Goal: Task Accomplishment & Management: Use online tool/utility

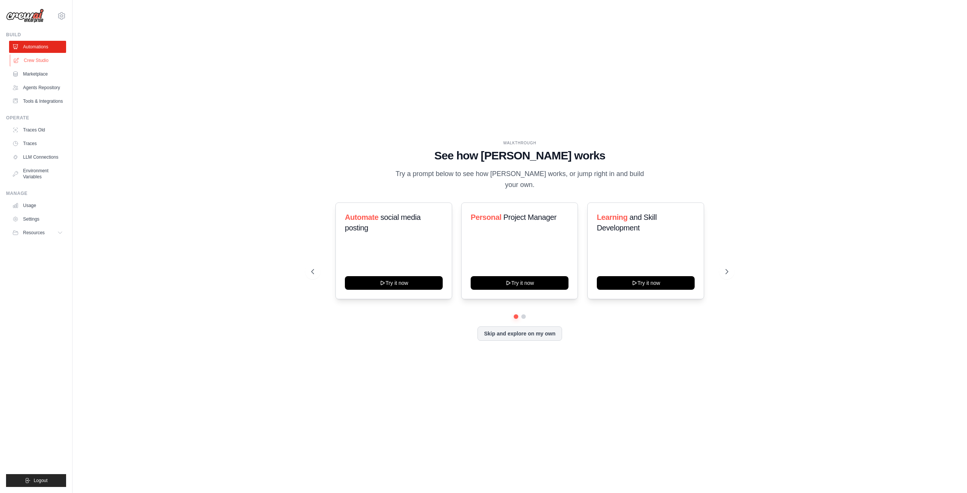
click at [41, 59] on link "Crew Studio" at bounding box center [38, 60] width 57 height 12
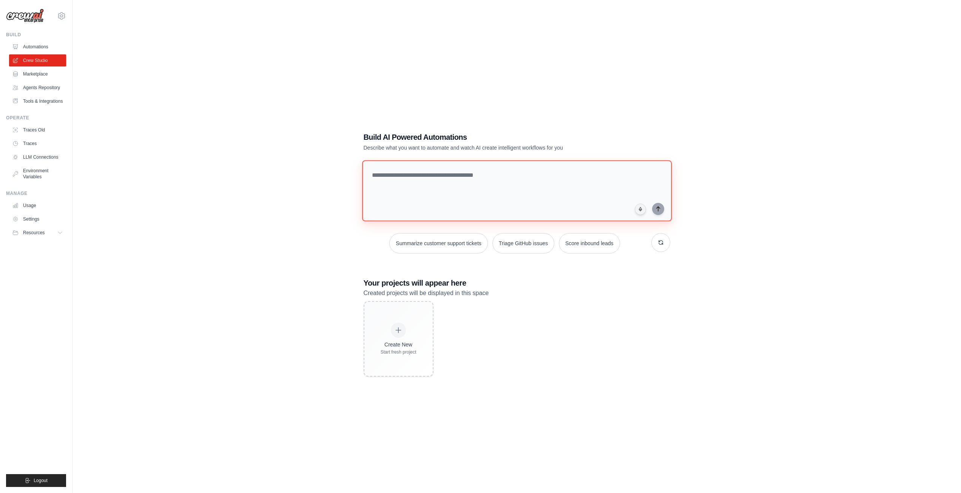
click at [457, 178] on textarea at bounding box center [517, 190] width 310 height 61
type textarea "**********"
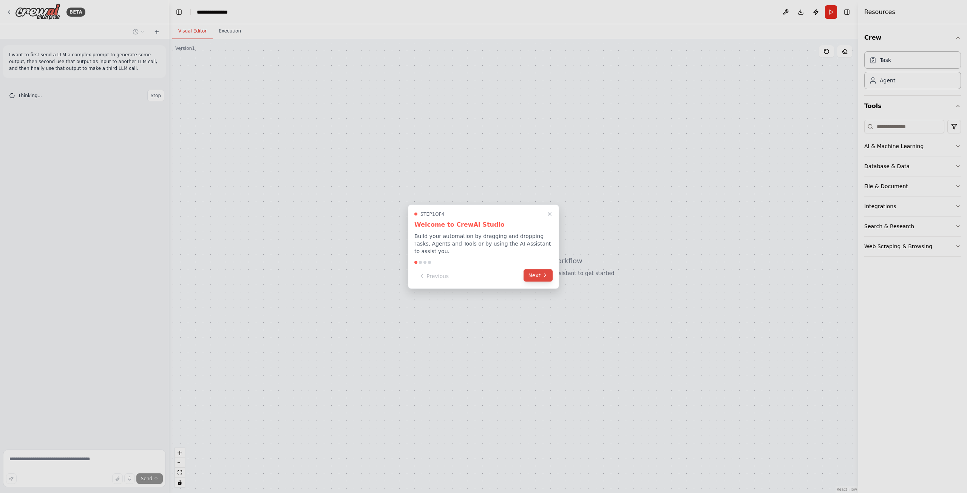
click at [540, 272] on button "Next" at bounding box center [537, 275] width 29 height 12
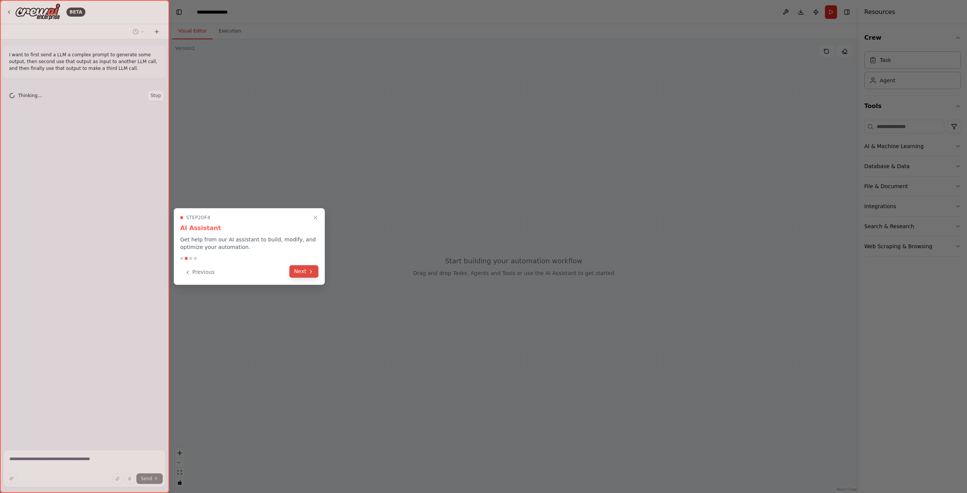
click at [293, 273] on button "Next" at bounding box center [303, 271] width 29 height 12
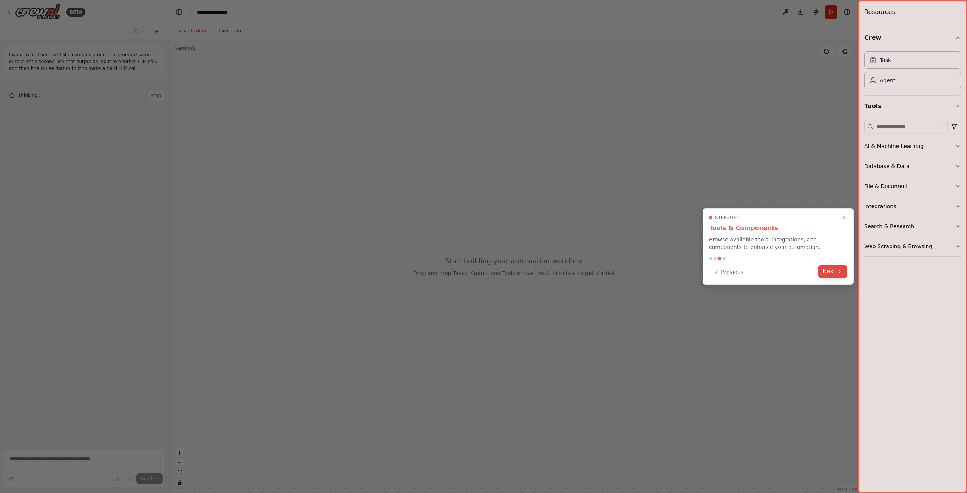
click at [828, 274] on button "Next" at bounding box center [832, 271] width 29 height 12
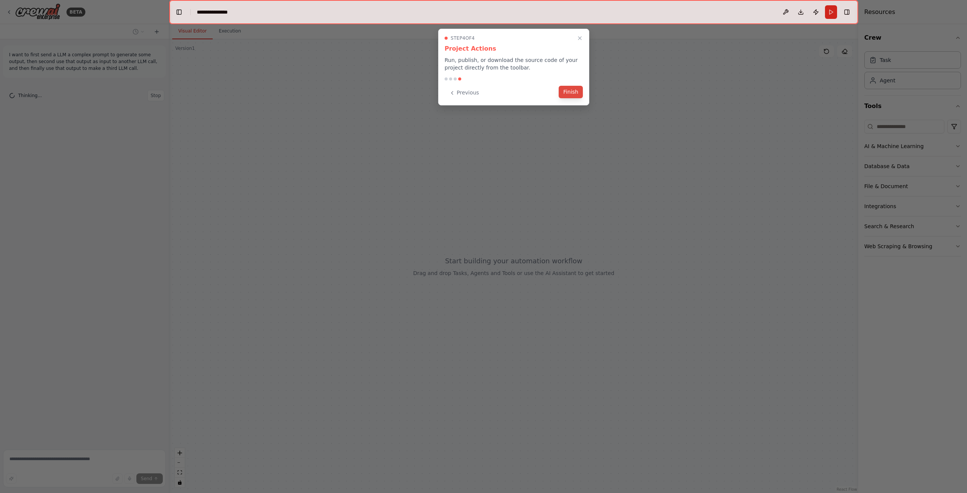
click at [567, 92] on button "Finish" at bounding box center [571, 92] width 24 height 12
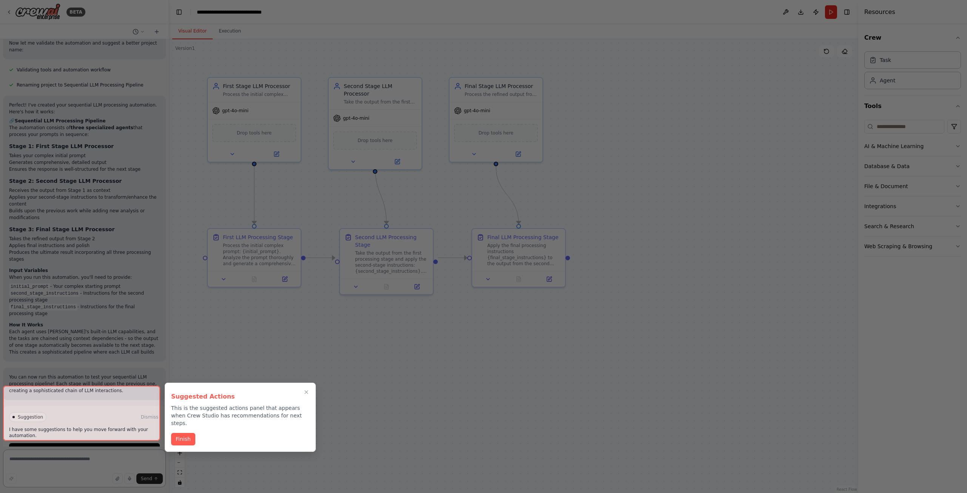
scroll to position [559, 0]
click at [186, 432] on button "Finish" at bounding box center [183, 438] width 24 height 12
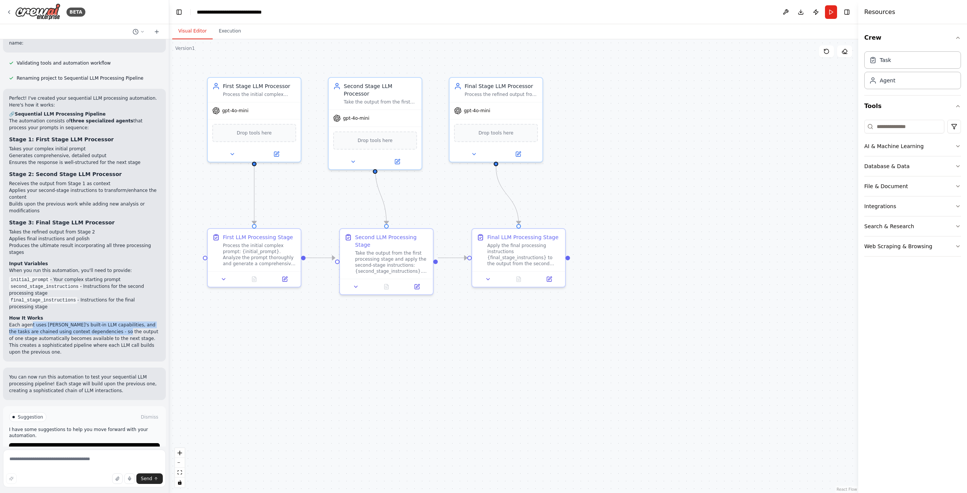
drag, startPoint x: 29, startPoint y: 301, endPoint x: 115, endPoint y: 315, distance: 87.1
click at [110, 321] on p "Each agent uses CrewAI's built-in LLM capabilities, and the tasks are chained u…" at bounding box center [84, 338] width 151 height 34
drag, startPoint x: 127, startPoint y: 315, endPoint x: 51, endPoint y: 313, distance: 76.3
click at [51, 321] on p "Each agent uses CrewAI's built-in LLM capabilities, and the tasks are chained u…" at bounding box center [84, 338] width 151 height 34
click at [253, 139] on div "Drop tools here" at bounding box center [254, 131] width 84 height 18
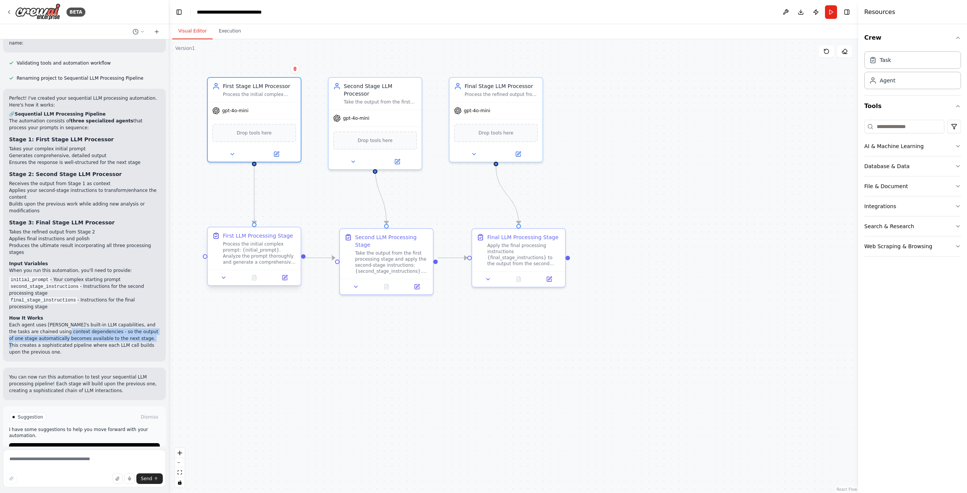
click at [251, 230] on div "First LLM Processing Stage Process the initial complex prompt: {initial_prompt}…" at bounding box center [254, 248] width 93 height 42
click at [255, 244] on div "Process the initial complex prompt: {initial_prompt}. Analyze the prompt thorou…" at bounding box center [259, 253] width 73 height 24
drag, startPoint x: 262, startPoint y: 253, endPoint x: 250, endPoint y: 248, distance: 12.2
click at [250, 248] on div "Process the initial complex prompt: {initial_prompt}. Analyze the prompt thorou…" at bounding box center [259, 253] width 73 height 24
click at [284, 280] on icon at bounding box center [284, 277] width 5 height 5
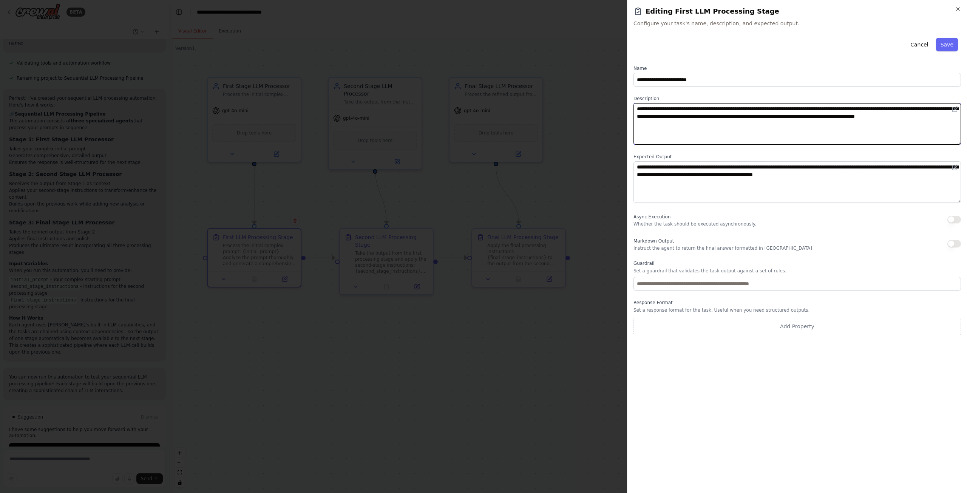
drag, startPoint x: 723, startPoint y: 136, endPoint x: 726, endPoint y: 138, distance: 3.9
click at [726, 138] on textarea "**********" at bounding box center [796, 124] width 327 height 42
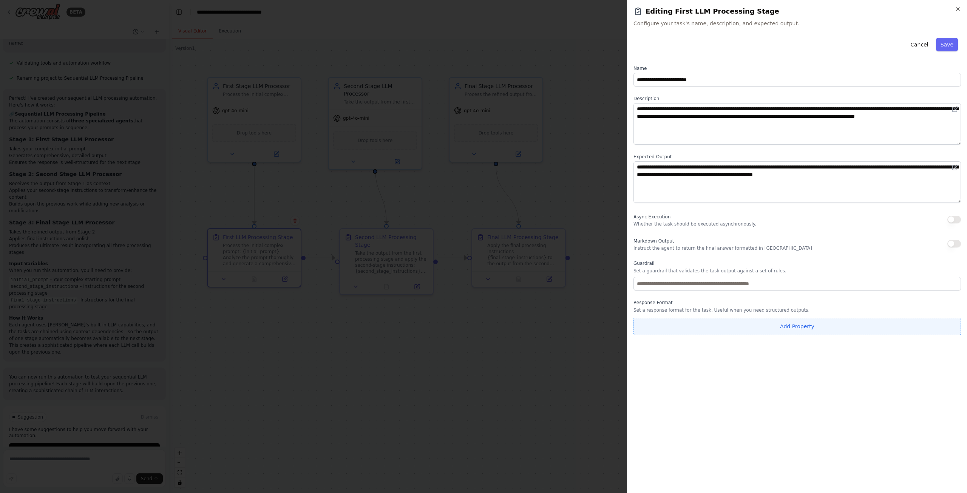
click at [712, 326] on button "Add Property" at bounding box center [796, 326] width 327 height 17
click at [948, 324] on button "button" at bounding box center [954, 325] width 14 height 14
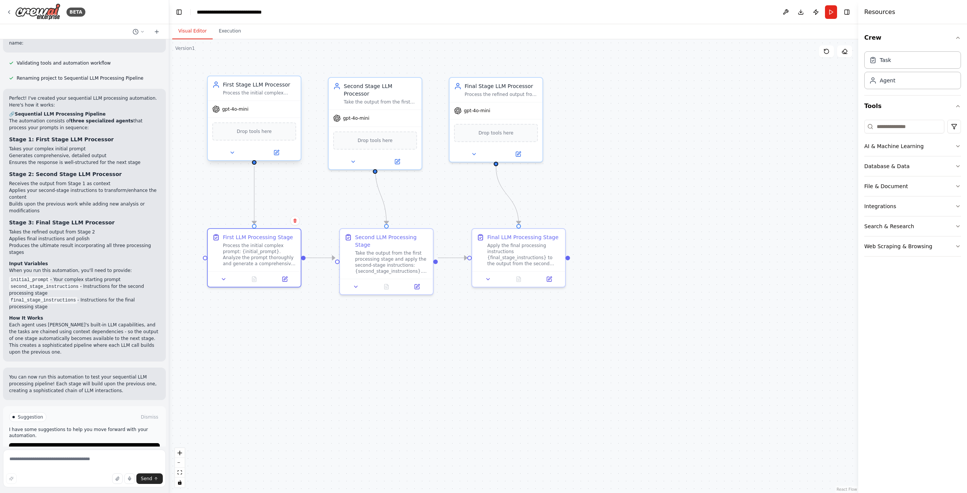
click at [273, 111] on div "gpt-4o-mini" at bounding box center [254, 109] width 93 height 17
click at [279, 151] on button at bounding box center [276, 152] width 43 height 9
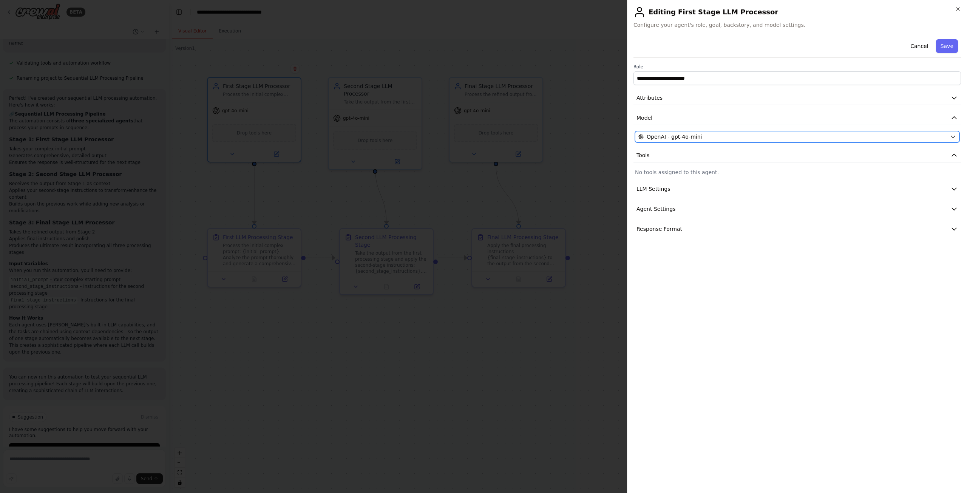
click at [708, 135] on div "OpenAI - gpt-4o-mini" at bounding box center [792, 137] width 309 height 8
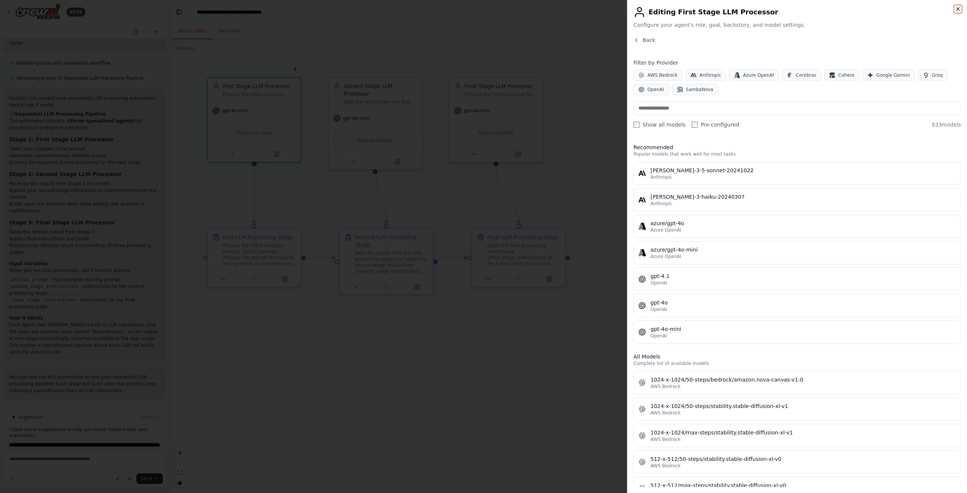
click at [957, 9] on icon "button" at bounding box center [958, 9] width 6 height 6
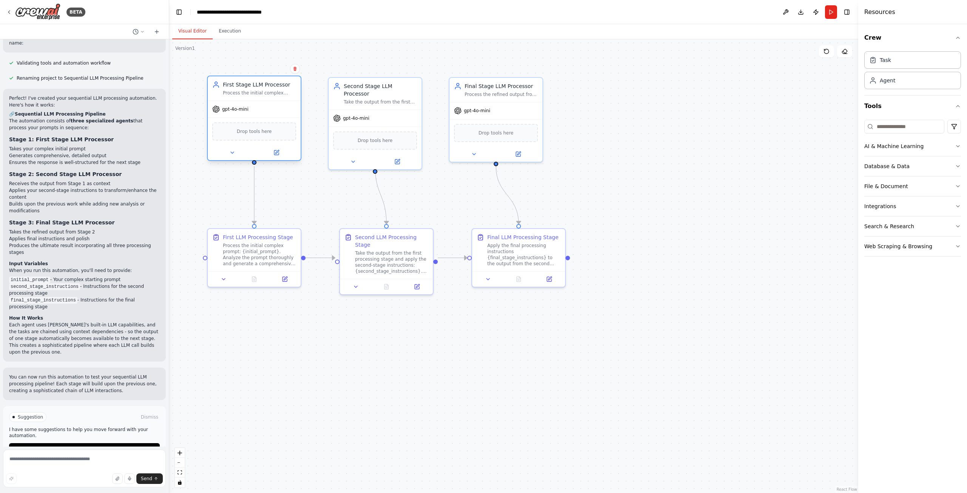
click at [268, 105] on div "gpt-4o-mini" at bounding box center [254, 109] width 93 height 17
click at [280, 155] on button at bounding box center [276, 152] width 43 height 9
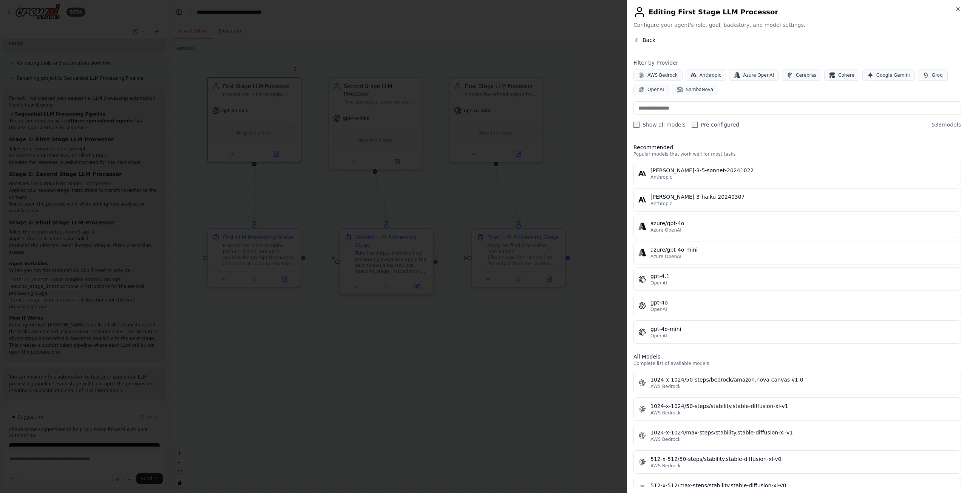
click at [641, 41] on button "Back" at bounding box center [644, 40] width 22 height 8
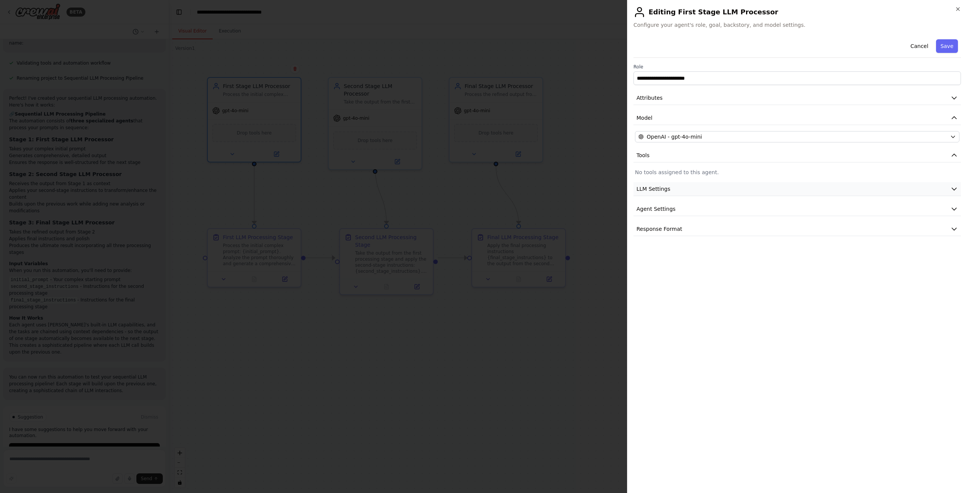
click at [727, 188] on button "LLM Settings" at bounding box center [796, 189] width 327 height 14
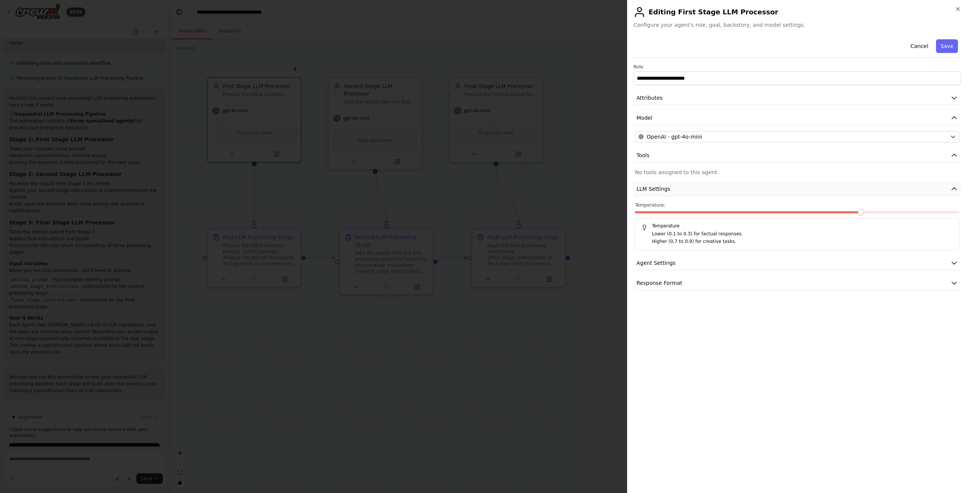
click at [727, 188] on button "LLM Settings" at bounding box center [796, 189] width 327 height 14
click at [708, 210] on button "Agent Settings" at bounding box center [796, 209] width 327 height 14
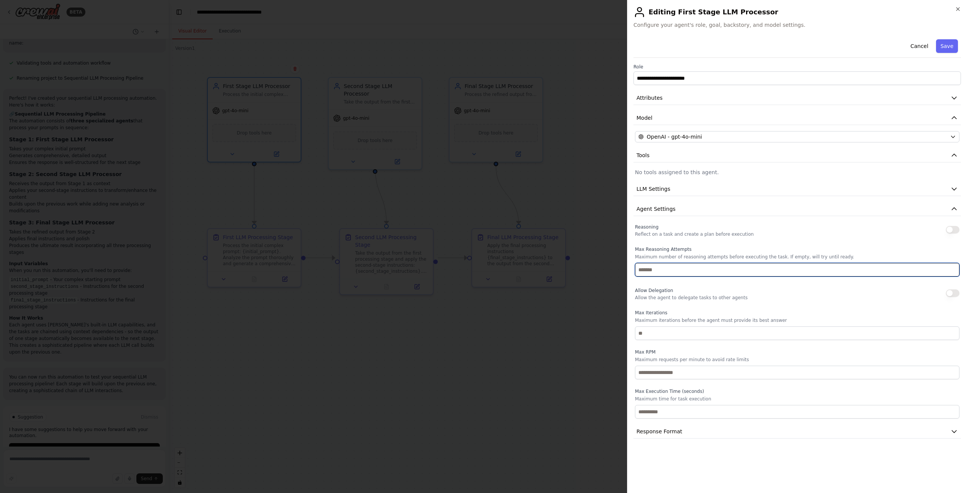
click at [713, 267] on input "number" at bounding box center [797, 270] width 324 height 14
click at [691, 436] on button "Response Format" at bounding box center [796, 431] width 327 height 14
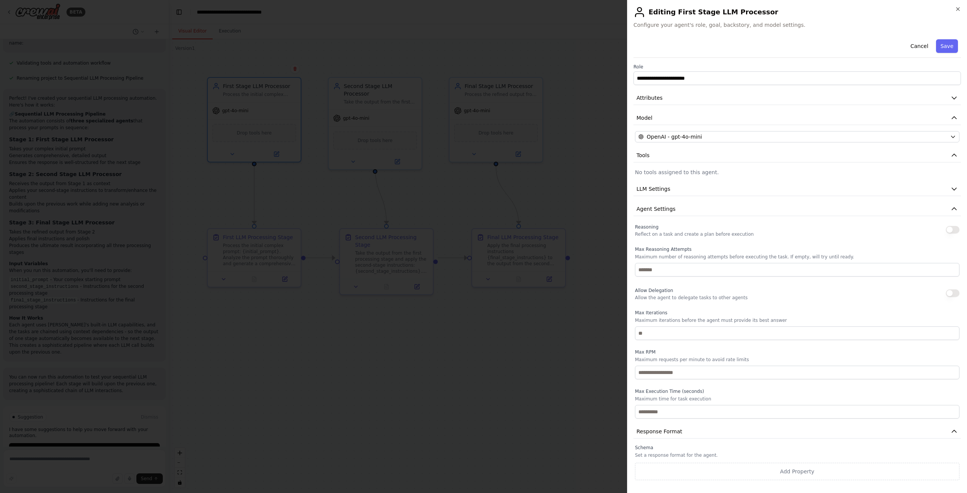
click at [954, 9] on h2 "Editing First Stage LLM Processor" at bounding box center [796, 12] width 327 height 12
click at [955, 10] on icon "button" at bounding box center [958, 9] width 6 height 6
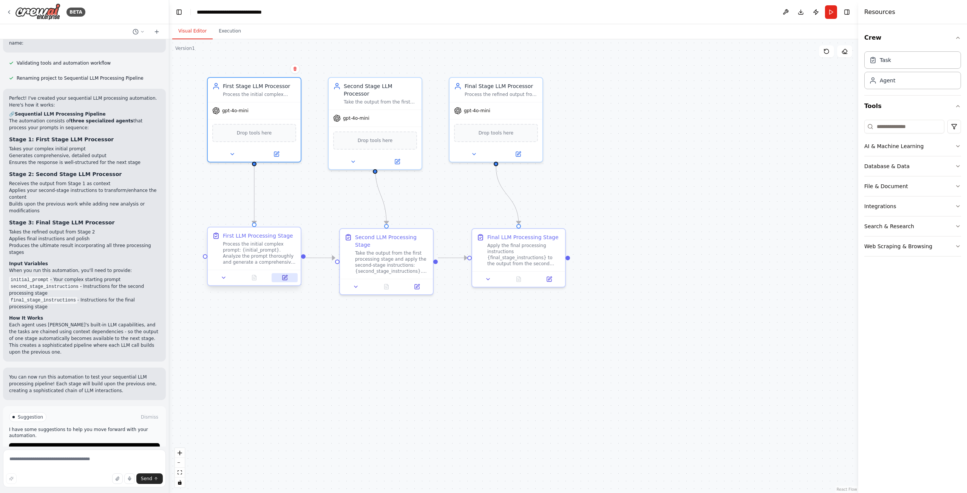
click at [284, 279] on icon at bounding box center [284, 277] width 5 height 5
click at [239, 131] on span "Drop tools here" at bounding box center [254, 132] width 35 height 8
click at [242, 131] on span "Drop tools here" at bounding box center [254, 132] width 35 height 8
click at [238, 151] on button at bounding box center [232, 152] width 43 height 9
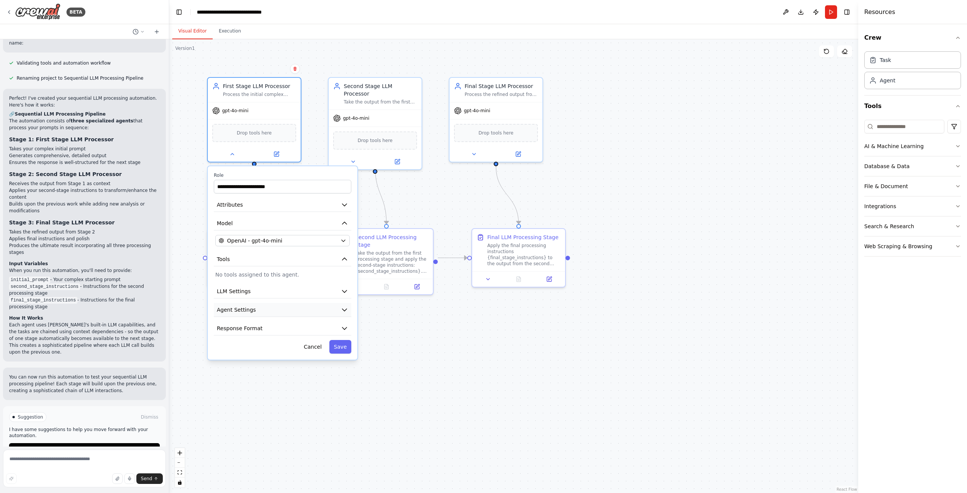
click at [302, 303] on button "Agent Settings" at bounding box center [282, 310] width 137 height 14
click at [304, 307] on button "Agent Settings" at bounding box center [282, 310] width 137 height 14
click at [306, 347] on button "Cancel" at bounding box center [312, 347] width 27 height 14
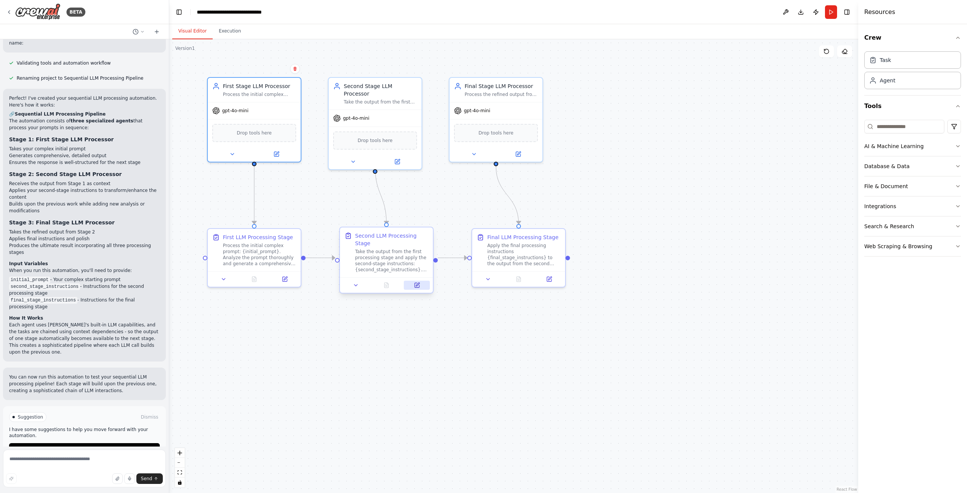
click at [419, 283] on icon at bounding box center [417, 285] width 5 height 5
click at [422, 283] on icon at bounding box center [420, 285] width 5 height 5
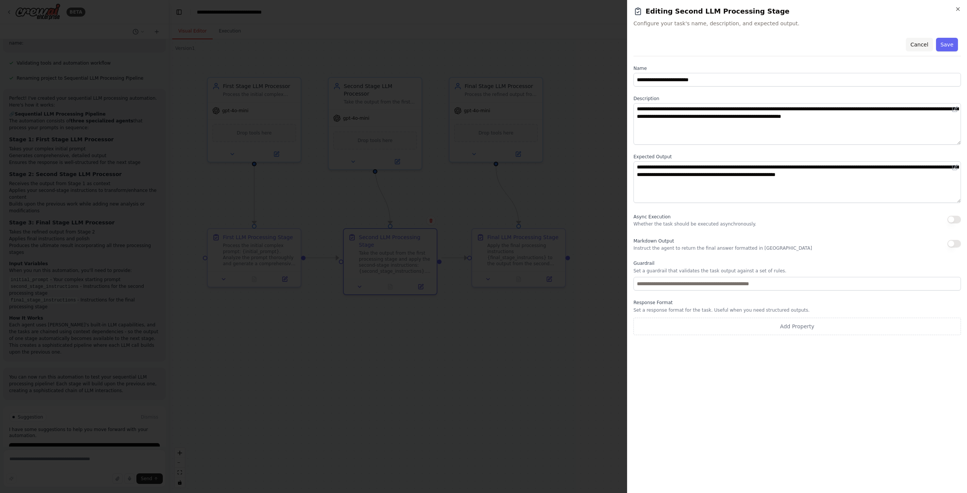
click at [920, 43] on button "Cancel" at bounding box center [919, 45] width 27 height 14
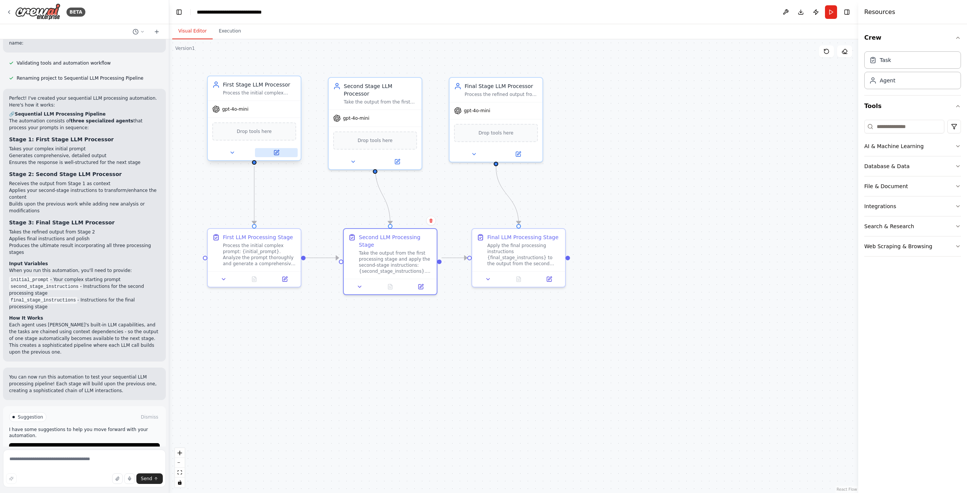
click at [273, 150] on icon at bounding box center [276, 153] width 6 height 6
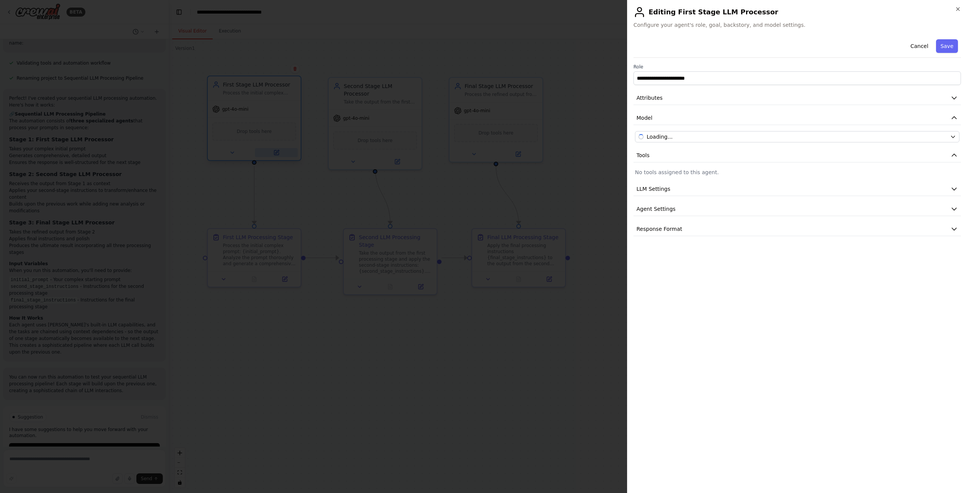
click at [273, 150] on div at bounding box center [483, 246] width 967 height 493
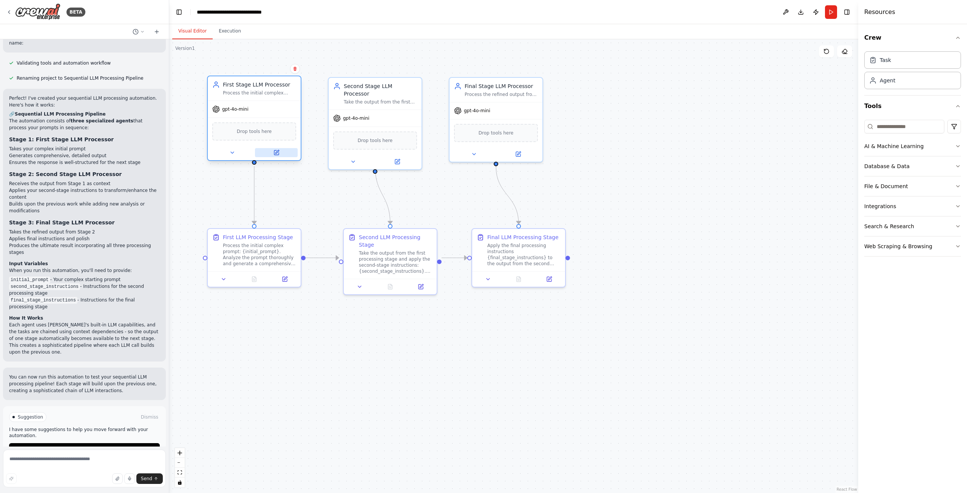
click at [281, 152] on button at bounding box center [276, 152] width 43 height 9
click at [960, 146] on icon "button" at bounding box center [958, 146] width 6 height 6
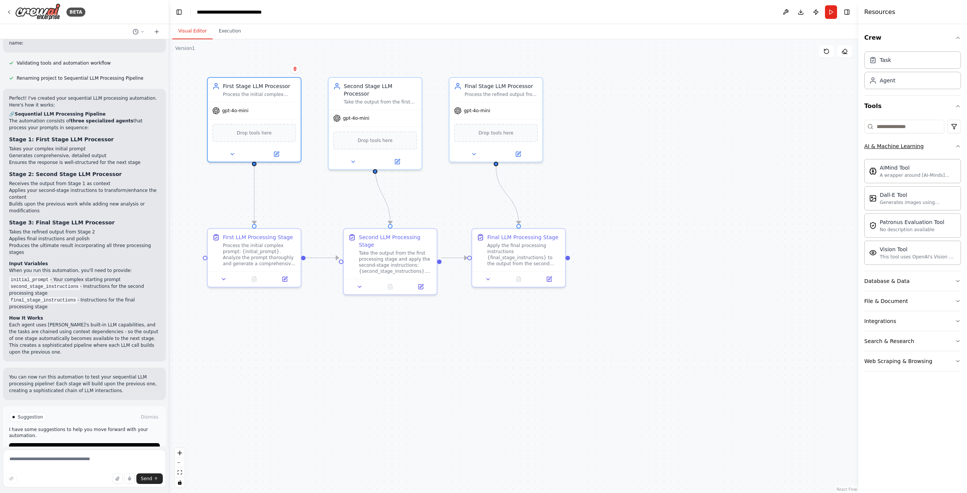
click at [958, 147] on icon "button" at bounding box center [958, 146] width 6 height 6
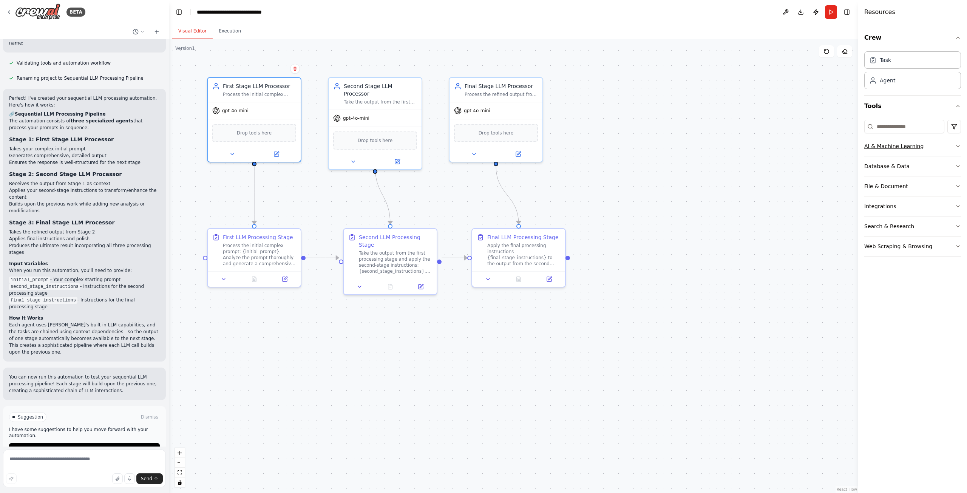
click at [958, 147] on icon "button" at bounding box center [958, 146] width 6 height 6
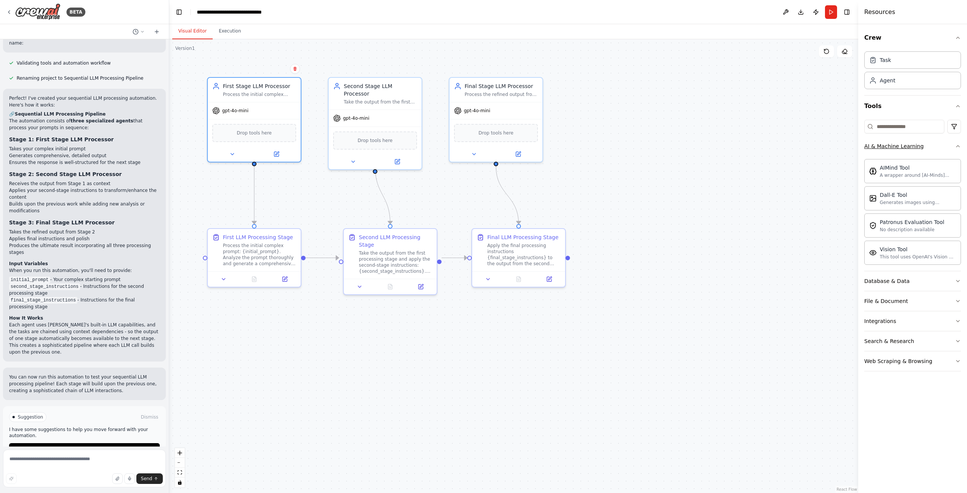
click at [958, 147] on icon "button" at bounding box center [958, 146] width 6 height 6
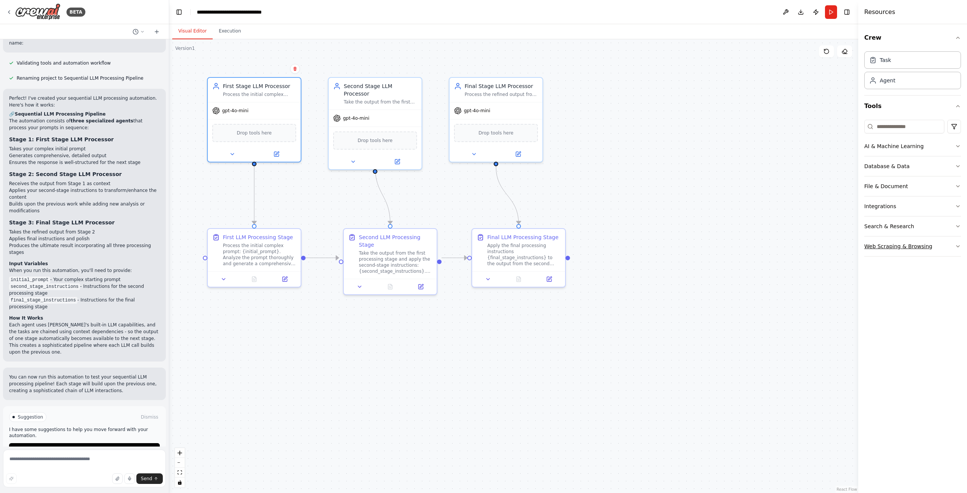
click at [943, 247] on button "Web Scraping & Browsing" at bounding box center [912, 246] width 97 height 20
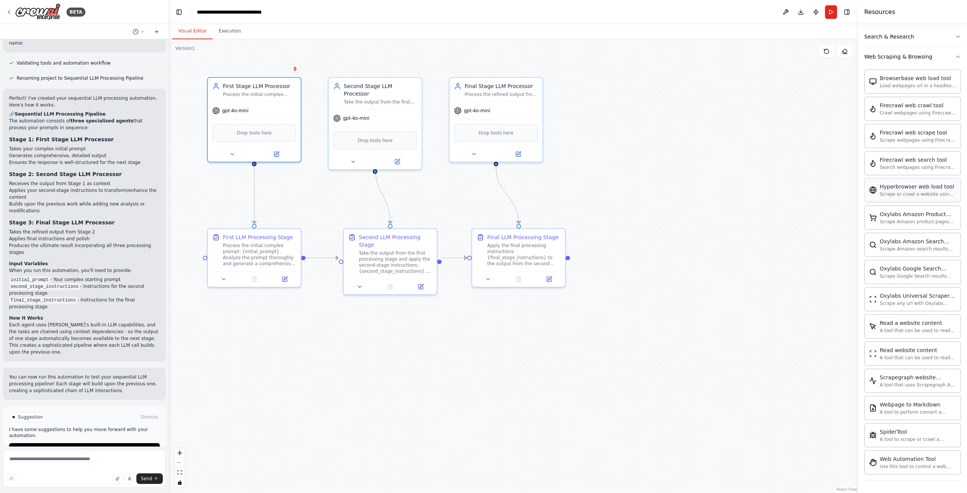
scroll to position [76, 0]
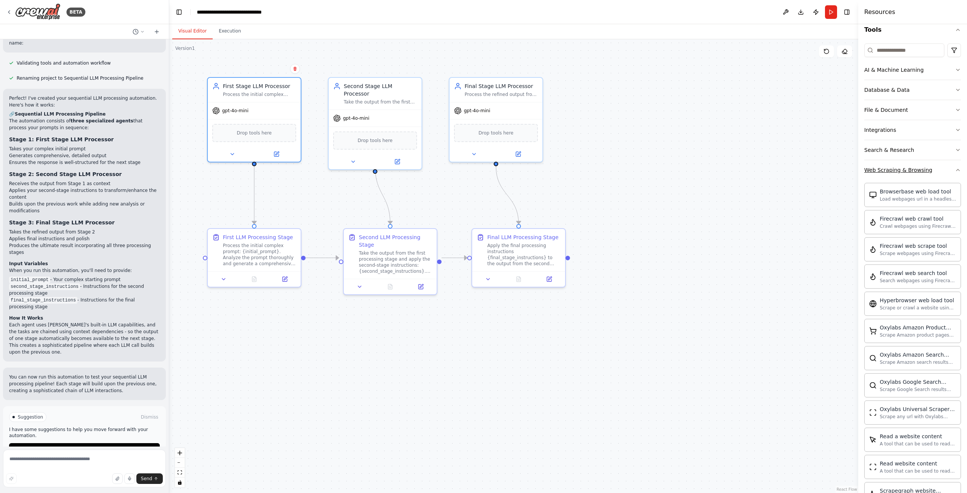
click at [947, 170] on button "Web Scraping & Browsing" at bounding box center [912, 170] width 97 height 20
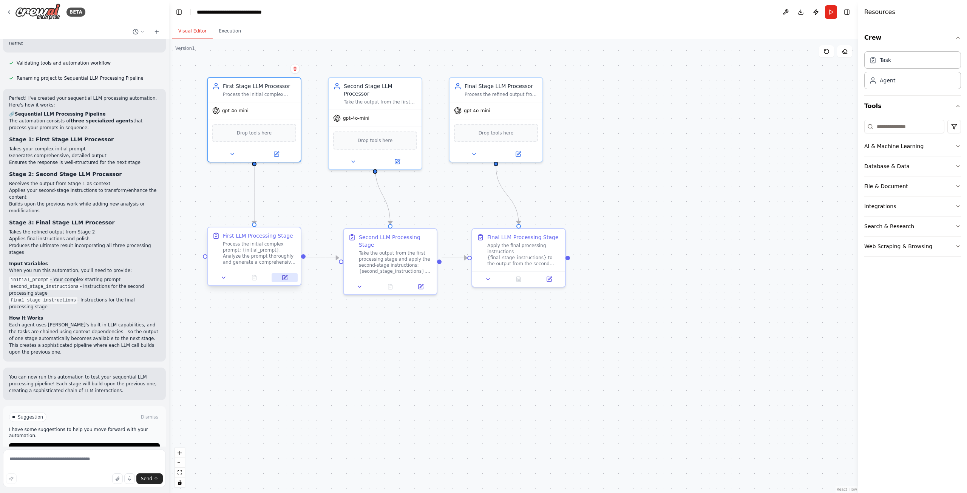
click at [284, 278] on icon at bounding box center [285, 276] width 3 height 3
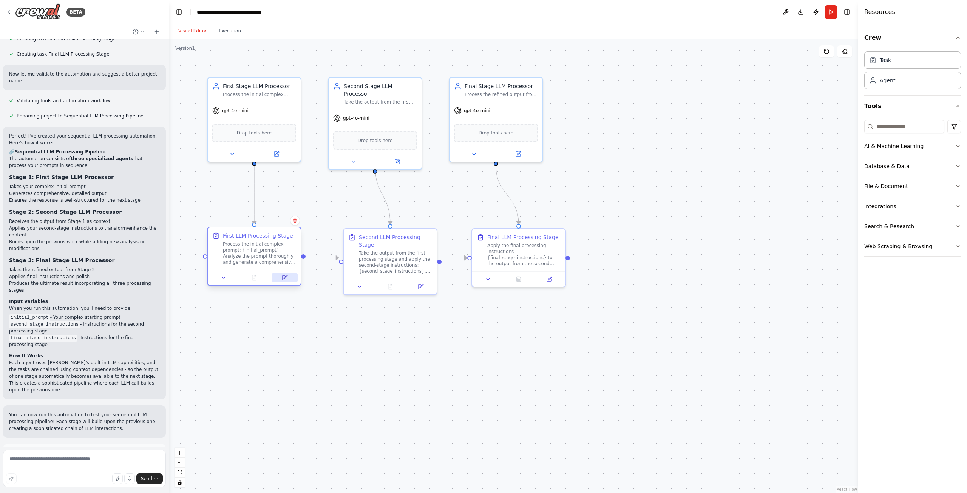
click at [287, 279] on icon at bounding box center [284, 277] width 5 height 5
click at [829, 12] on button "Run" at bounding box center [831, 12] width 12 height 14
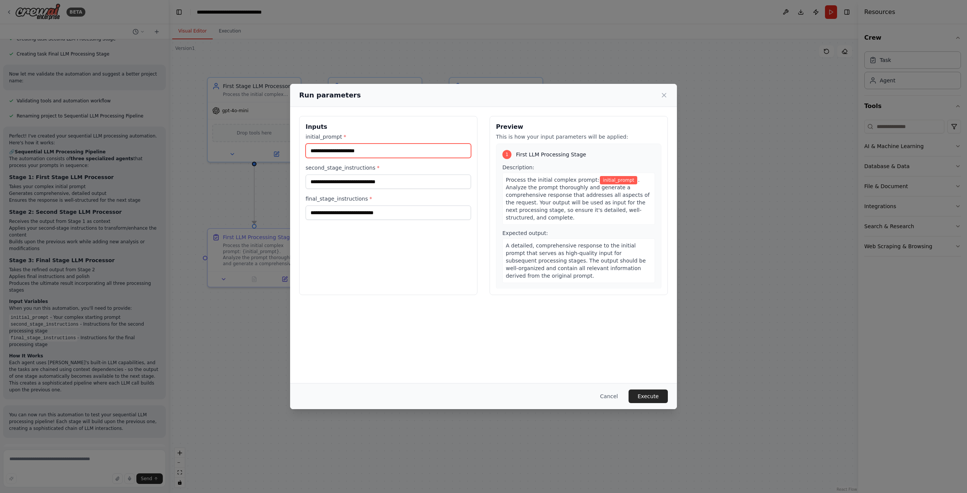
click at [335, 151] on input "initial_prompt *" at bounding box center [388, 151] width 165 height 14
click at [361, 185] on input "second_stage_instructions *" at bounding box center [388, 181] width 165 height 14
click at [385, 220] on div "Inputs initial_prompt * second_stage_instructions * final_stage_instructions *" at bounding box center [388, 205] width 178 height 179
click at [385, 215] on input "final_stage_instructions *" at bounding box center [388, 212] width 165 height 14
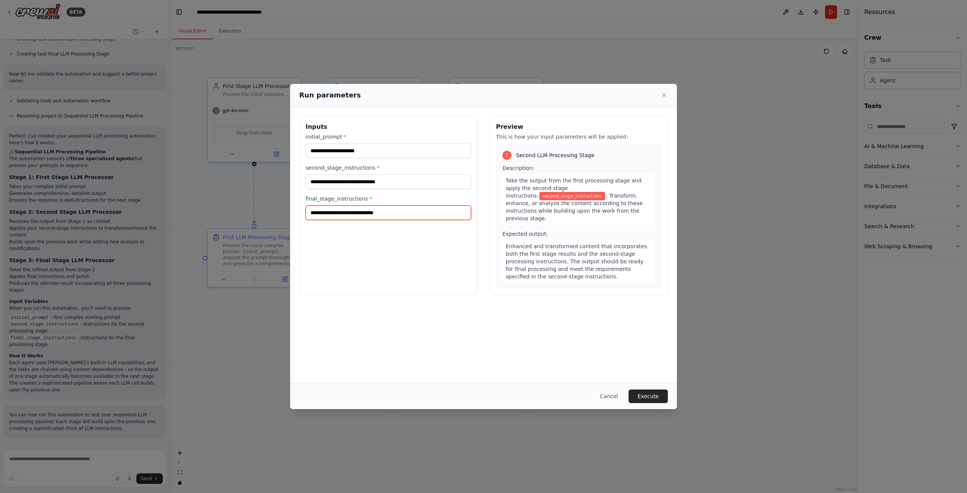
scroll to position [274, 0]
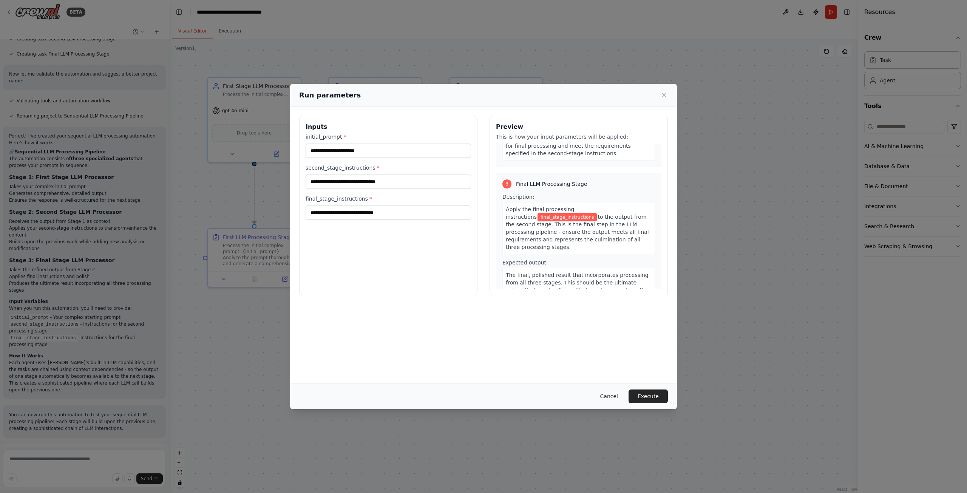
click at [615, 393] on button "Cancel" at bounding box center [609, 396] width 30 height 14
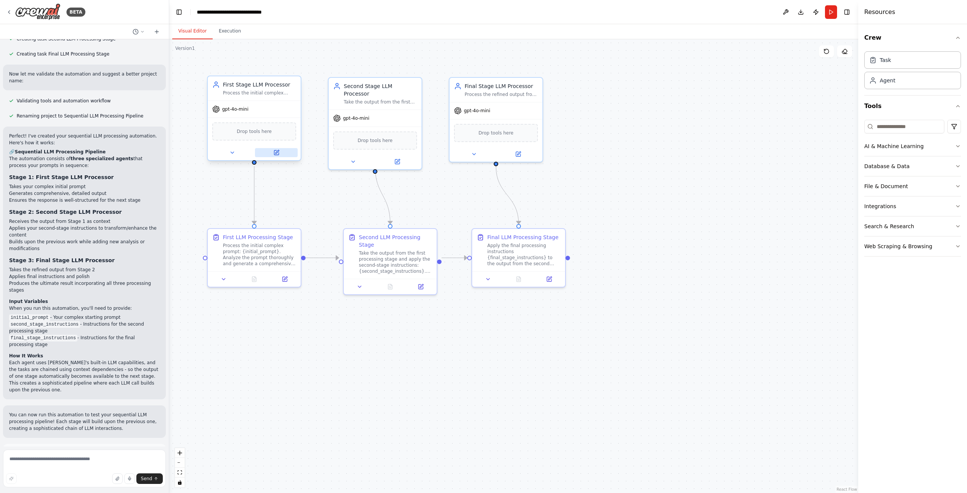
click at [273, 155] on icon at bounding box center [276, 153] width 6 height 6
click at [642, 138] on div ".deletable-edge-delete-btn { width: 20px; height: 20px; border: 0px solid #ffff…" at bounding box center [513, 266] width 689 height 454
drag, startPoint x: 636, startPoint y: 135, endPoint x: 626, endPoint y: 123, distance: 15.9
click at [626, 123] on div ".deletable-edge-delete-btn { width: 20px; height: 20px; border: 0px solid #ffff…" at bounding box center [513, 266] width 689 height 454
click at [180, 451] on icon "zoom in" at bounding box center [179, 453] width 5 height 5
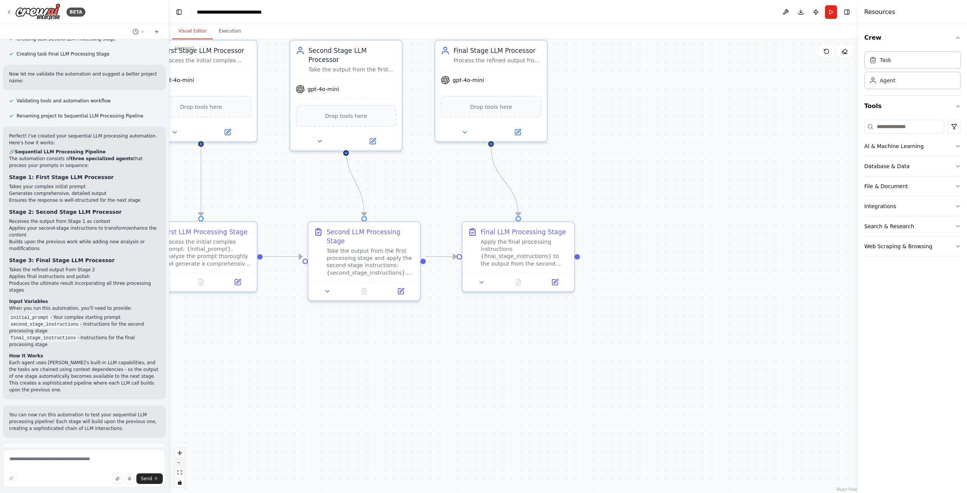
click at [181, 465] on button "zoom out" at bounding box center [180, 463] width 10 height 10
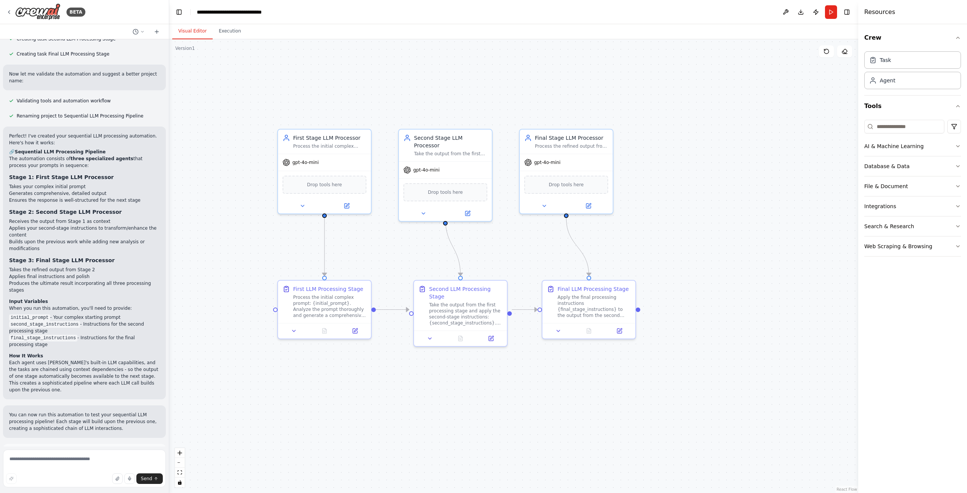
drag, startPoint x: 691, startPoint y: 202, endPoint x: 763, endPoint y: 254, distance: 87.9
click at [763, 254] on div ".deletable-edge-delete-btn { width: 20px; height: 20px; border: 0px solid #ffff…" at bounding box center [513, 266] width 689 height 454
click at [236, 34] on button "Execution" at bounding box center [230, 31] width 34 height 16
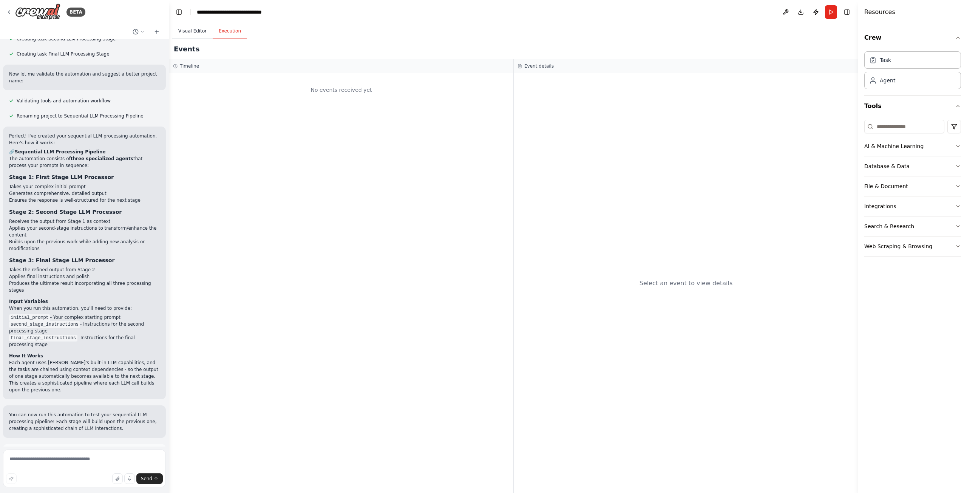
click at [188, 31] on button "Visual Editor" at bounding box center [192, 31] width 40 height 16
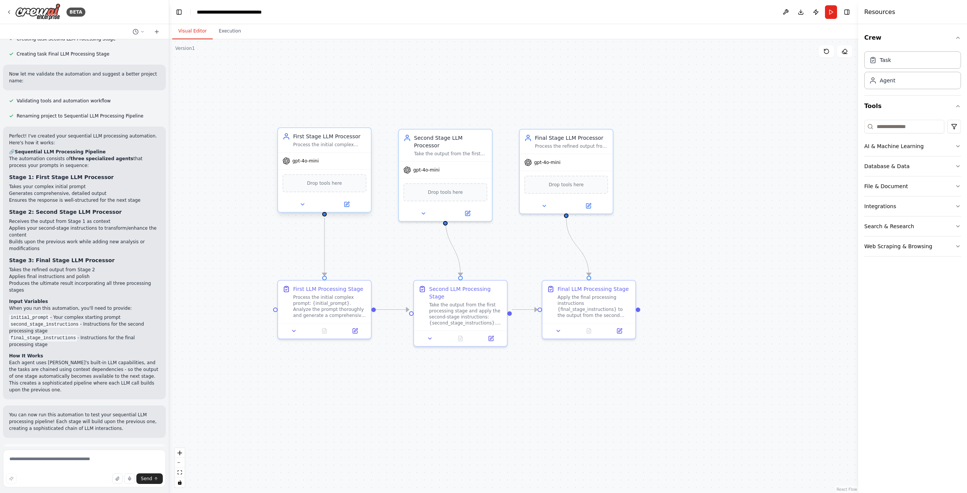
click at [326, 185] on span "Drop tools here" at bounding box center [324, 183] width 35 height 8
click at [349, 206] on icon at bounding box center [346, 204] width 5 height 5
click at [276, 307] on div at bounding box center [275, 308] width 5 height 5
drag, startPoint x: 266, startPoint y: 302, endPoint x: 241, endPoint y: 258, distance: 50.9
click at [241, 258] on div ".deletable-edge-delete-btn { width: 20px; height: 20px; border: 0px solid #ffff…" at bounding box center [513, 266] width 689 height 454
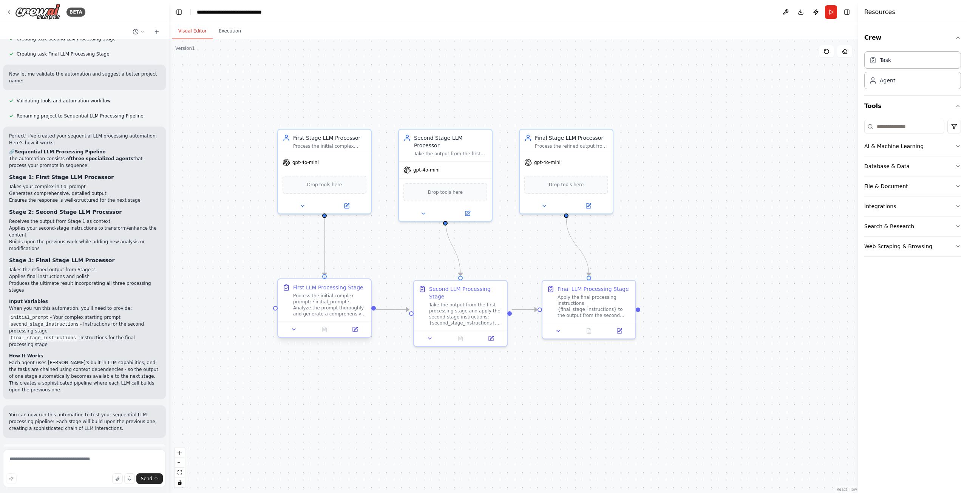
click at [324, 275] on div at bounding box center [324, 276] width 5 height 5
click at [349, 258] on div ".deletable-edge-delete-btn { width: 20px; height: 20px; border: 0px solid #ffff…" at bounding box center [513, 266] width 689 height 454
click at [813, 14] on button "Publish" at bounding box center [816, 12] width 12 height 14
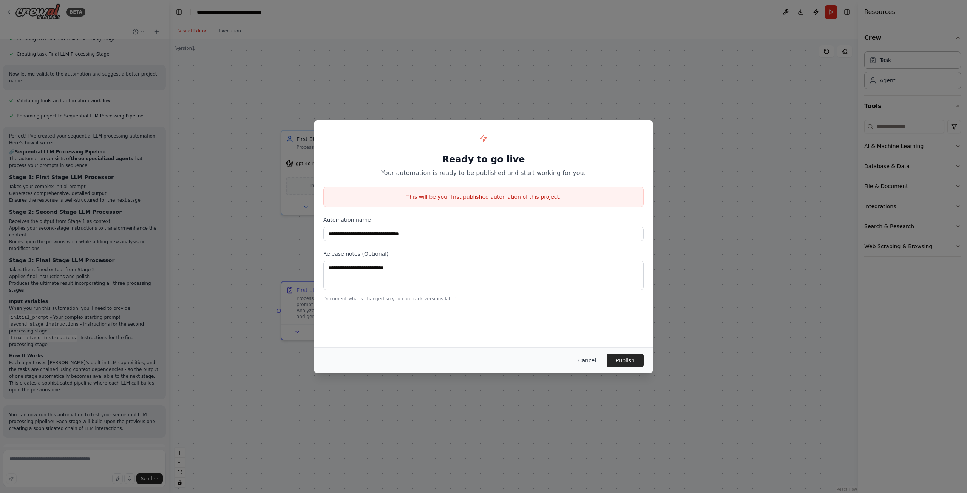
click at [590, 362] on button "Cancel" at bounding box center [587, 360] width 30 height 14
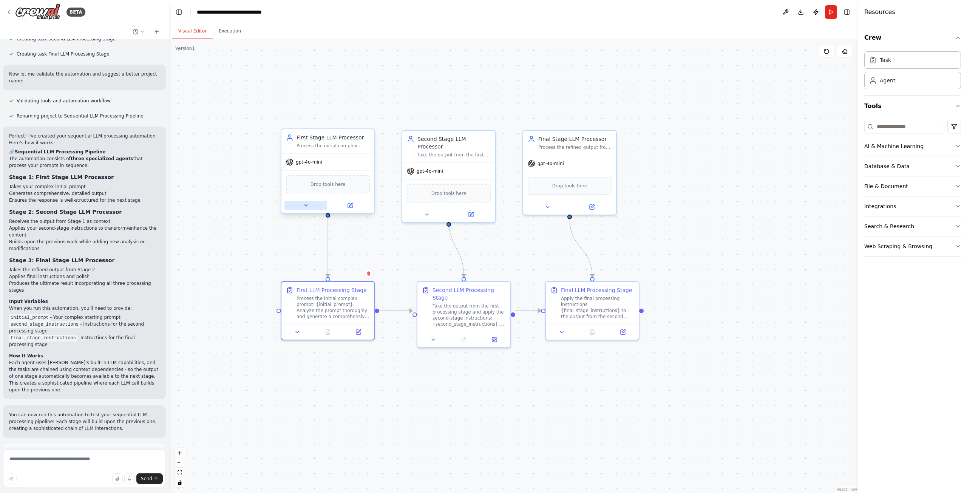
click at [304, 205] on icon at bounding box center [305, 206] width 3 height 2
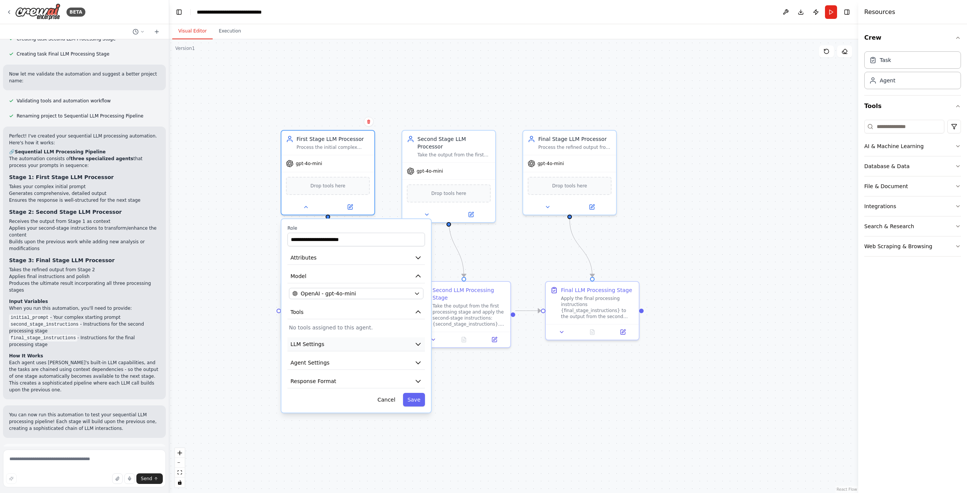
click at [381, 344] on button "LLM Settings" at bounding box center [355, 344] width 137 height 14
click at [384, 344] on button "LLM Settings" at bounding box center [355, 344] width 137 height 14
click at [382, 360] on button "Agent Settings" at bounding box center [355, 363] width 137 height 14
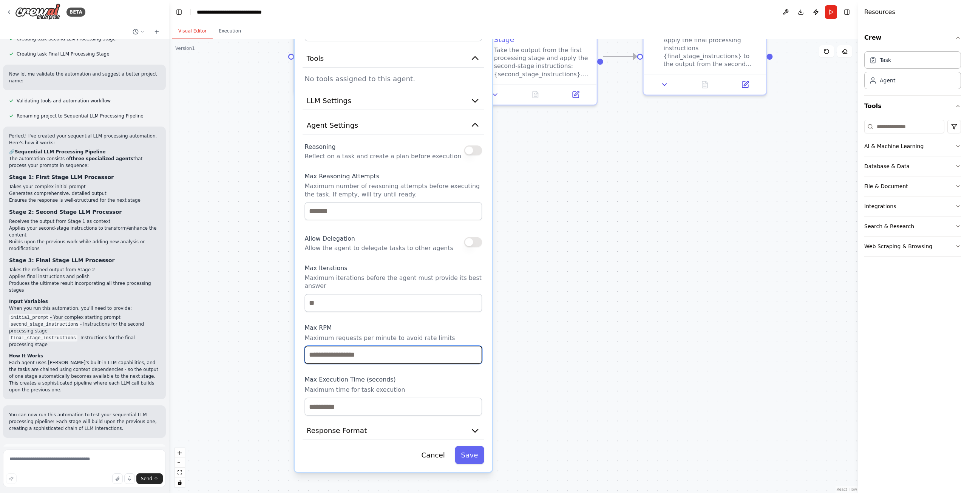
drag, startPoint x: 469, startPoint y: 390, endPoint x: 516, endPoint y: 128, distance: 265.6
click at [516, 129] on div ".deletable-edge-delete-btn { width: 20px; height: 20px; border: 0px solid #ffff…" at bounding box center [513, 266] width 689 height 454
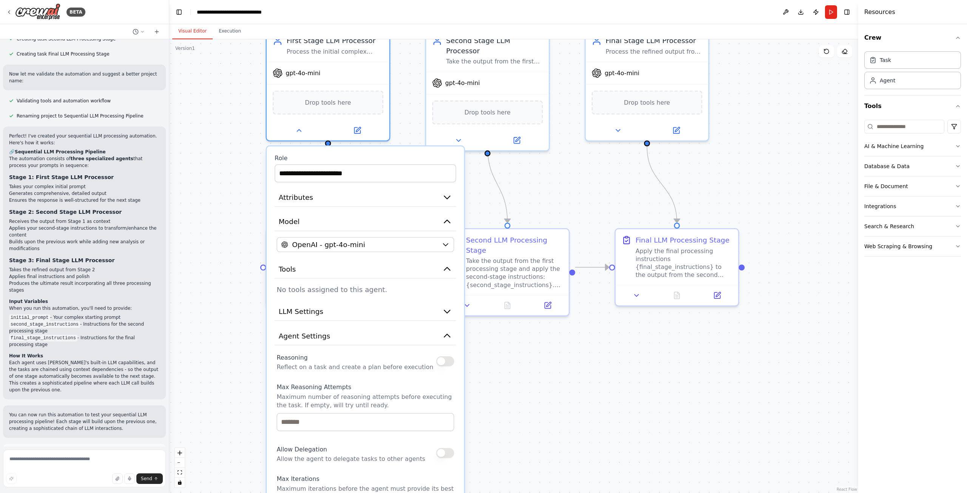
drag, startPoint x: 516, startPoint y: 128, endPoint x: 472, endPoint y: 353, distance: 229.0
click at [484, 361] on div ".deletable-edge-delete-btn { width: 20px; height: 20px; border: 0px solid #ffff…" at bounding box center [513, 266] width 689 height 454
click at [304, 127] on button at bounding box center [298, 128] width 56 height 12
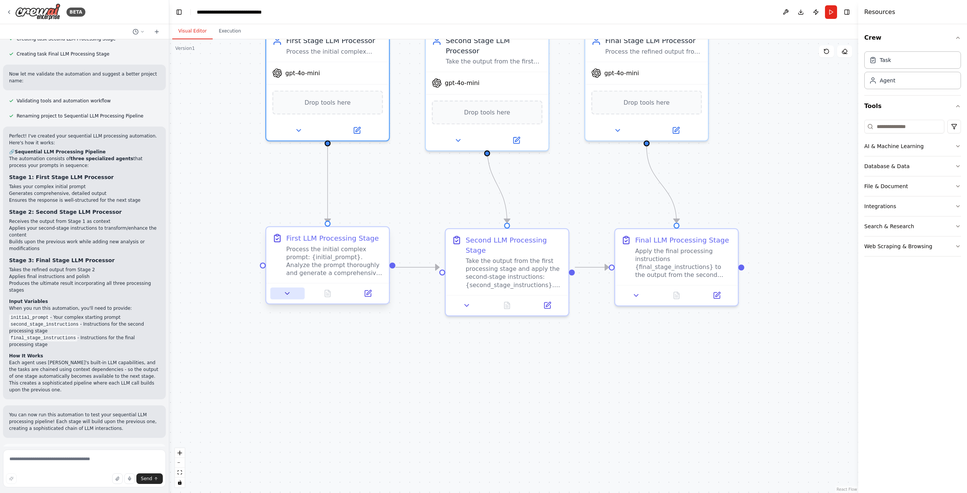
click at [288, 294] on icon at bounding box center [288, 293] width 4 height 2
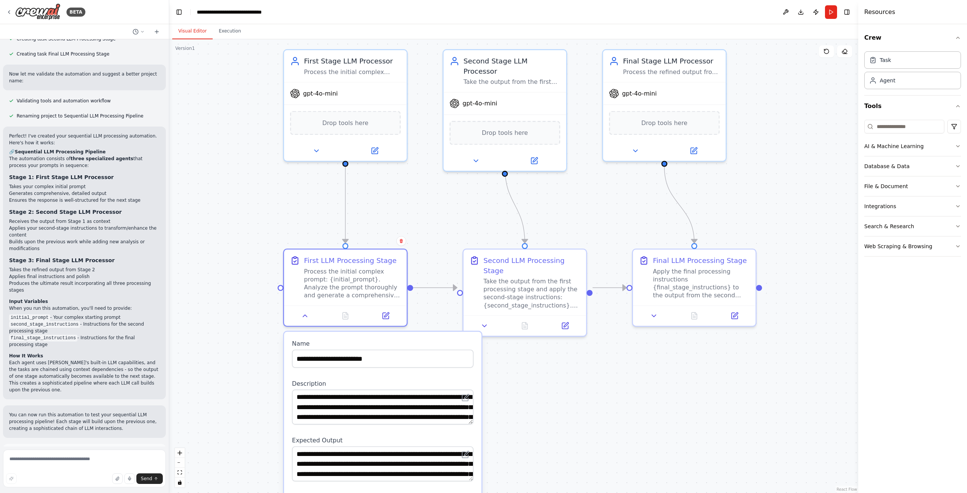
drag, startPoint x: 514, startPoint y: 402, endPoint x: 532, endPoint y: 423, distance: 27.0
click at [532, 423] on div ".deletable-edge-delete-btn { width: 20px; height: 20px; border: 0px solid #ffff…" at bounding box center [513, 266] width 689 height 454
drag, startPoint x: 544, startPoint y: 373, endPoint x: 533, endPoint y: 404, distance: 32.8
click at [539, 407] on div ".deletable-edge-delete-btn { width: 20px; height: 20px; border: 0px solid #ffff…" at bounding box center [513, 266] width 689 height 454
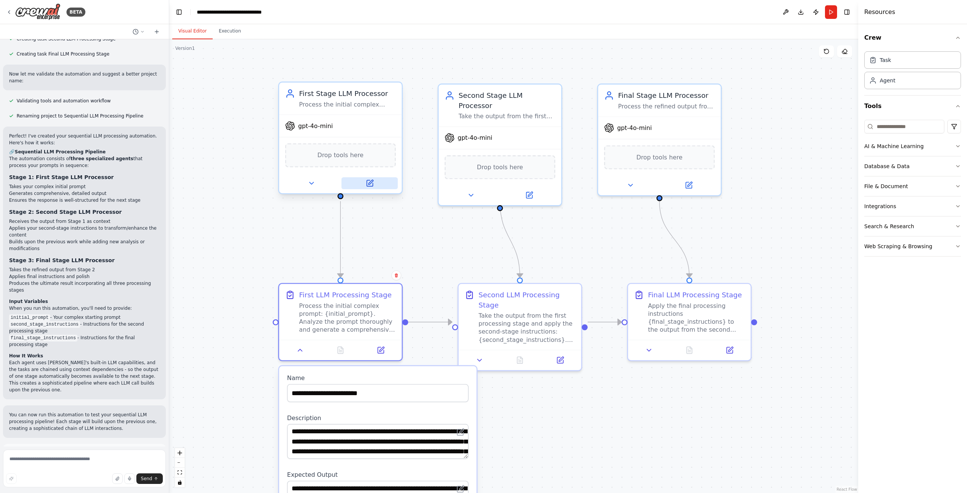
click at [365, 181] on button at bounding box center [369, 183] width 56 height 12
click at [370, 182] on icon at bounding box center [370, 182] width 5 height 5
click at [11, 15] on div "BETA" at bounding box center [45, 11] width 79 height 17
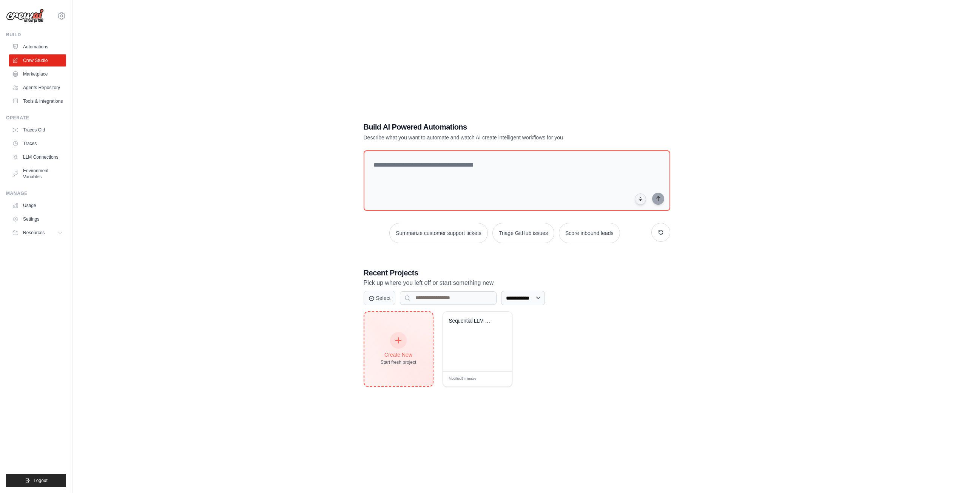
click at [398, 346] on div at bounding box center [398, 340] width 17 height 17
click at [452, 341] on div "Sequential LLM Processing Pipeline" at bounding box center [477, 342] width 69 height 60
click at [390, 328] on div "Create New Start fresh project" at bounding box center [398, 349] width 68 height 74
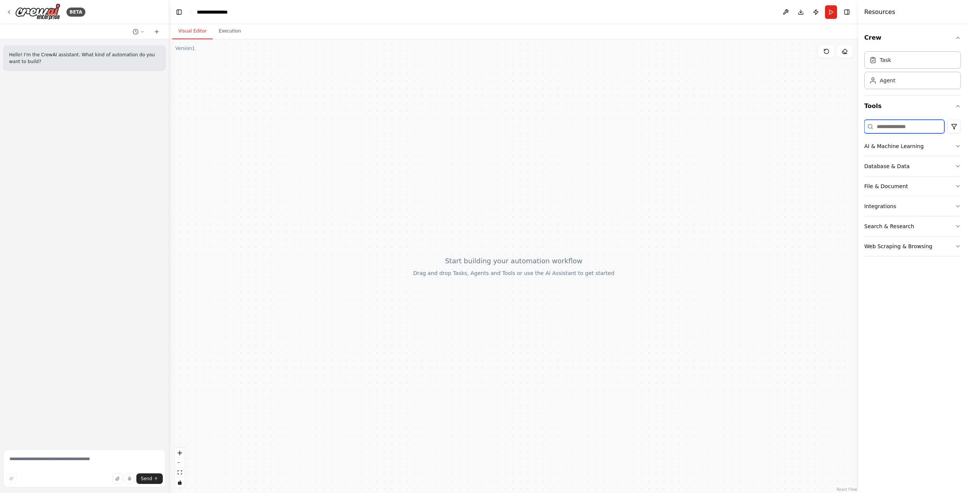
click at [901, 125] on input at bounding box center [904, 127] width 80 height 14
type input "*"
click at [453, 256] on div at bounding box center [488, 251] width 93 height 15
click at [455, 255] on icon at bounding box center [458, 252] width 6 height 6
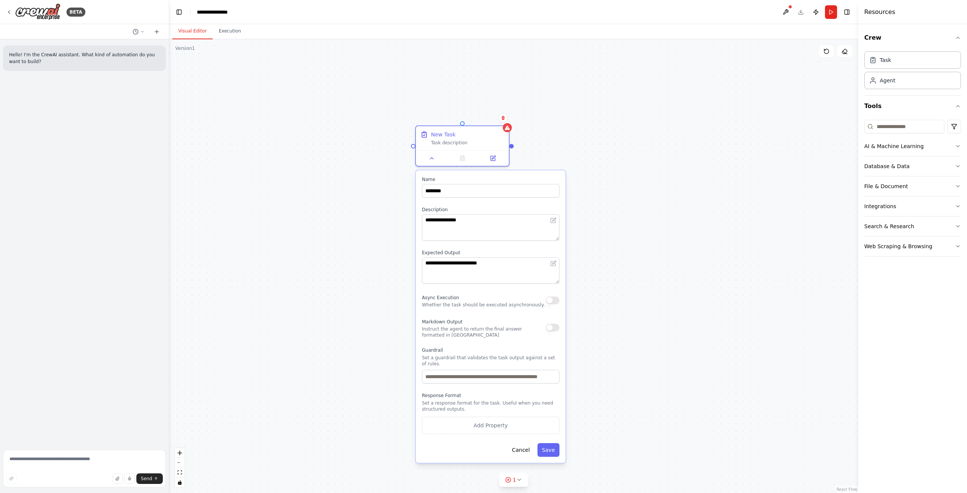
drag, startPoint x: 616, startPoint y: 255, endPoint x: 592, endPoint y: 165, distance: 92.4
click at [592, 165] on div "**********" at bounding box center [513, 266] width 689 height 454
click at [585, 182] on div "**********" at bounding box center [513, 266] width 689 height 454
click at [566, 146] on div "**********" at bounding box center [513, 266] width 689 height 454
drag, startPoint x: 523, startPoint y: 131, endPoint x: 528, endPoint y: 127, distance: 6.0
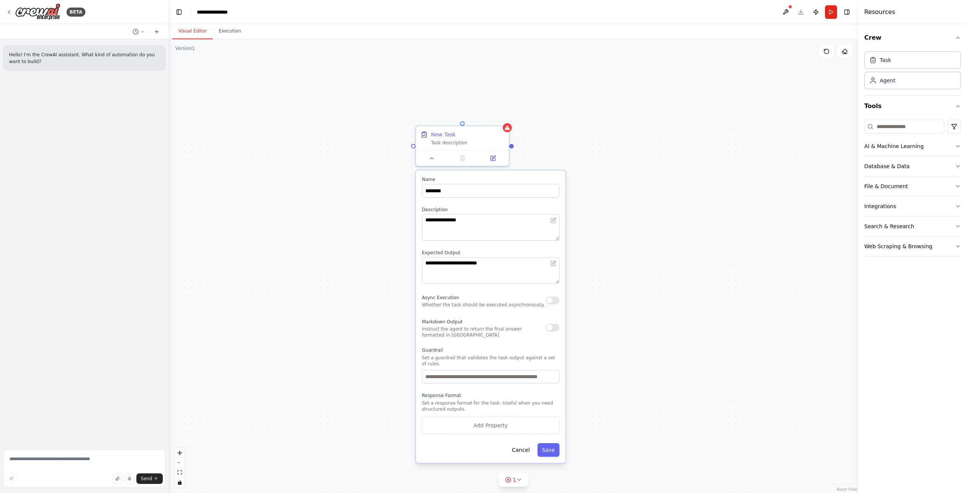
click at [523, 130] on div "**********" at bounding box center [513, 266] width 689 height 454
click at [731, 197] on div "gpt-4o-mini" at bounding box center [734, 194] width 93 height 17
click at [716, 177] on div "Goal of the agent" at bounding box center [739, 178] width 73 height 6
click at [716, 238] on button at bounding box center [712, 237] width 43 height 9
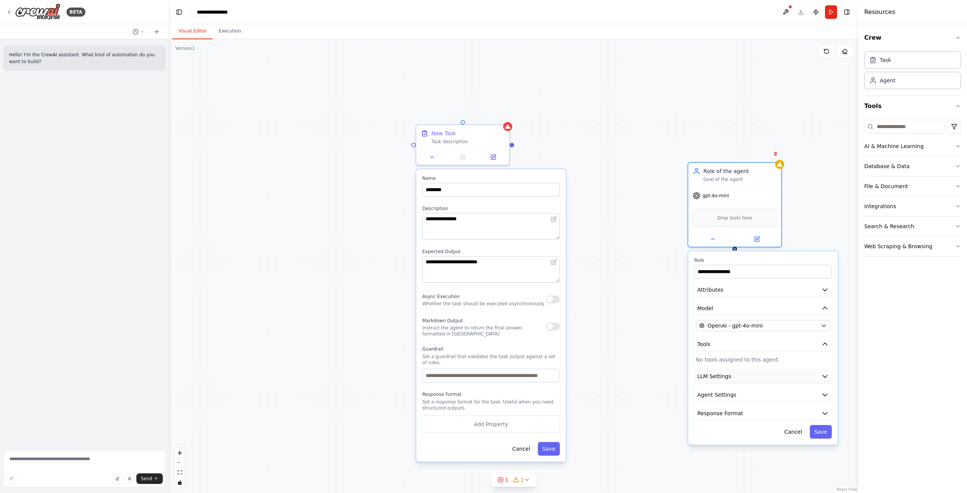
click at [754, 380] on button "LLM Settings" at bounding box center [762, 376] width 137 height 14
click at [768, 288] on button "Attributes" at bounding box center [762, 290] width 137 height 14
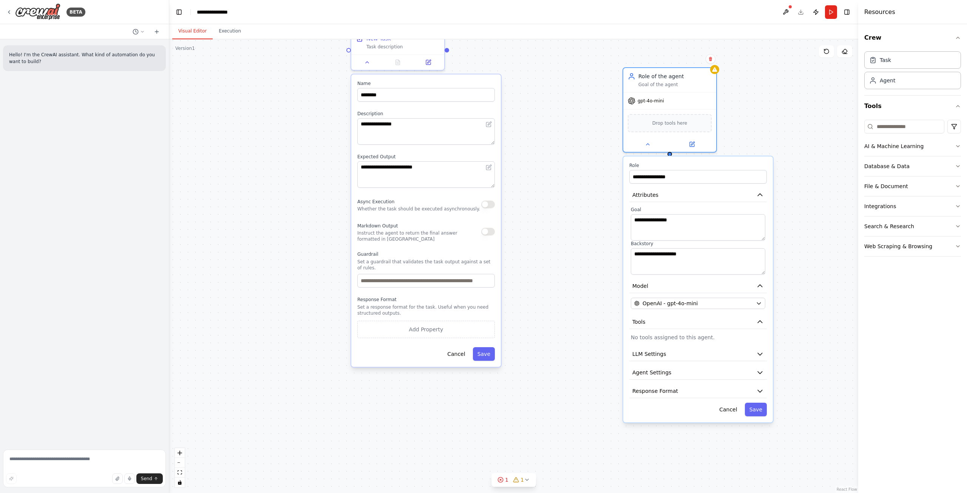
drag, startPoint x: 827, startPoint y: 322, endPoint x: 787, endPoint y: 259, distance: 74.1
click at [787, 259] on div "**********" at bounding box center [513, 266] width 689 height 454
click at [705, 232] on textarea "**********" at bounding box center [698, 227] width 134 height 26
click at [667, 384] on button "Response Format" at bounding box center [697, 391] width 137 height 14
click at [673, 370] on button "Agent Settings" at bounding box center [697, 373] width 137 height 14
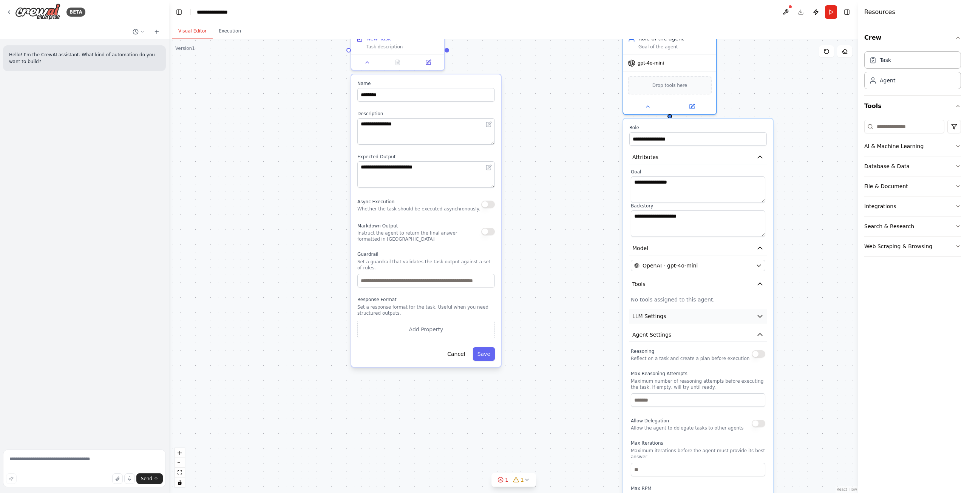
drag, startPoint x: 695, startPoint y: 353, endPoint x: 692, endPoint y: 313, distance: 40.1
click at [692, 313] on button "LLM Settings" at bounding box center [697, 316] width 137 height 14
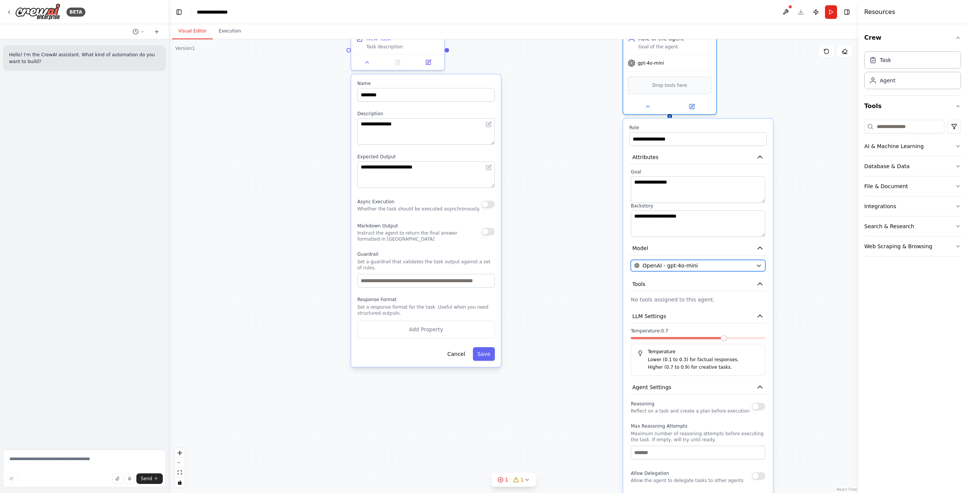
click at [690, 267] on span "OpenAI - gpt-4o-mini" at bounding box center [669, 266] width 55 height 8
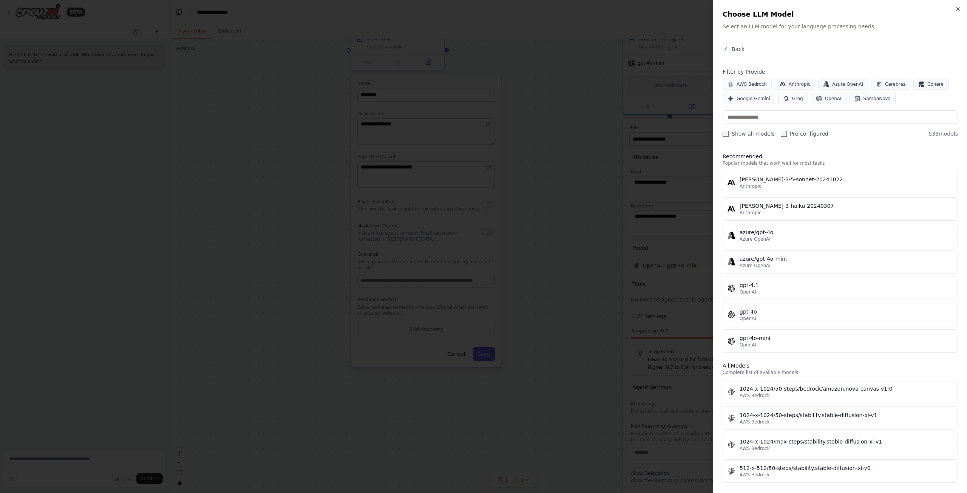
click at [735, 41] on div "Close Choose LLM Model Select an LLM model for your language processing needs. …" at bounding box center [840, 246] width 254 height 493
click at [738, 45] on div "Close Choose LLM Model Select an LLM model for your language processing needs. …" at bounding box center [840, 246] width 254 height 493
click at [740, 45] on div "Close Choose LLM Model Select an LLM model for your language processing needs. …" at bounding box center [840, 246] width 254 height 493
click at [738, 47] on span "Back" at bounding box center [738, 49] width 13 height 8
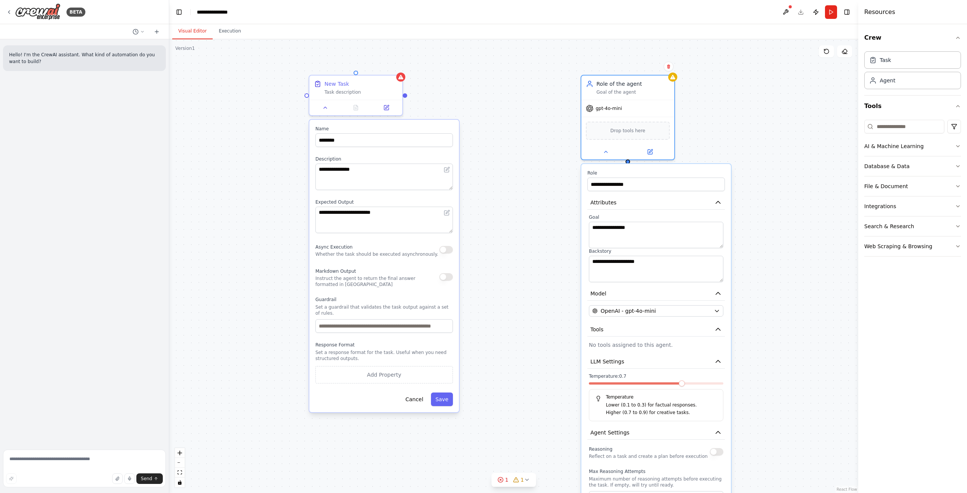
drag, startPoint x: 799, startPoint y: 194, endPoint x: 758, endPoint y: 239, distance: 61.7
click at [758, 239] on div "**********" at bounding box center [513, 266] width 689 height 454
click at [684, 232] on textarea "**********" at bounding box center [656, 235] width 134 height 26
click at [633, 130] on span "Drop tools here" at bounding box center [627, 129] width 35 height 8
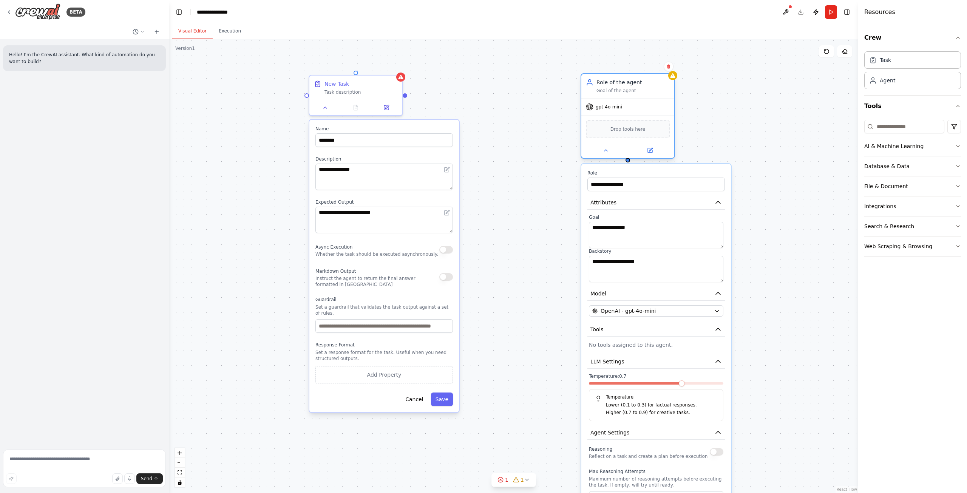
click at [633, 130] on span "Drop tools here" at bounding box center [627, 129] width 35 height 8
click at [7, 14] on icon at bounding box center [9, 12] width 6 height 6
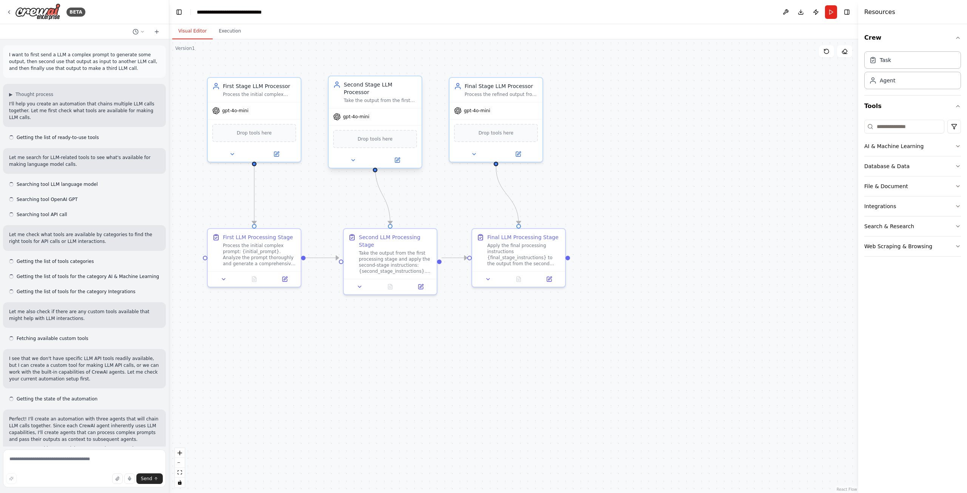
scroll to position [498, 0]
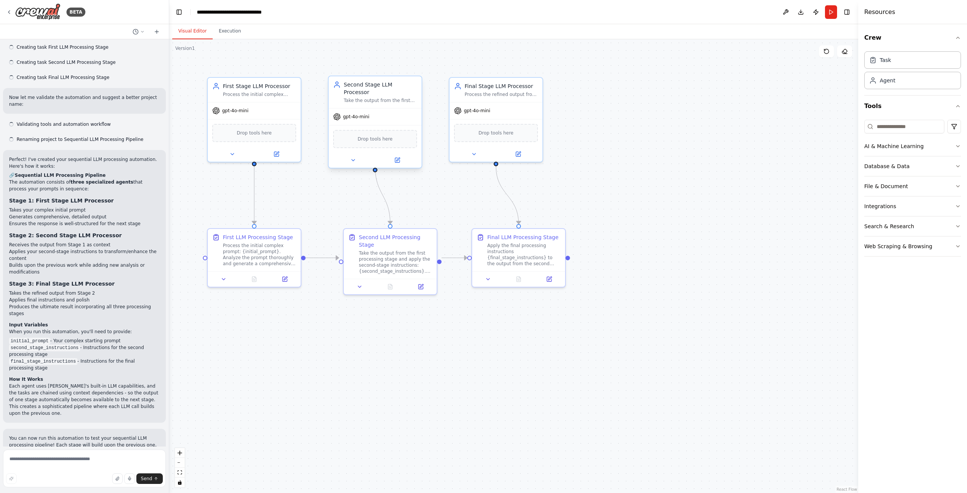
click at [378, 139] on div "Drop tools here" at bounding box center [375, 139] width 84 height 18
click at [390, 257] on div "Take the output from the first processing stage and apply the second-stage inst…" at bounding box center [395, 260] width 73 height 24
click at [420, 282] on icon at bounding box center [421, 285] width 6 height 6
click at [363, 156] on button at bounding box center [353, 160] width 43 height 9
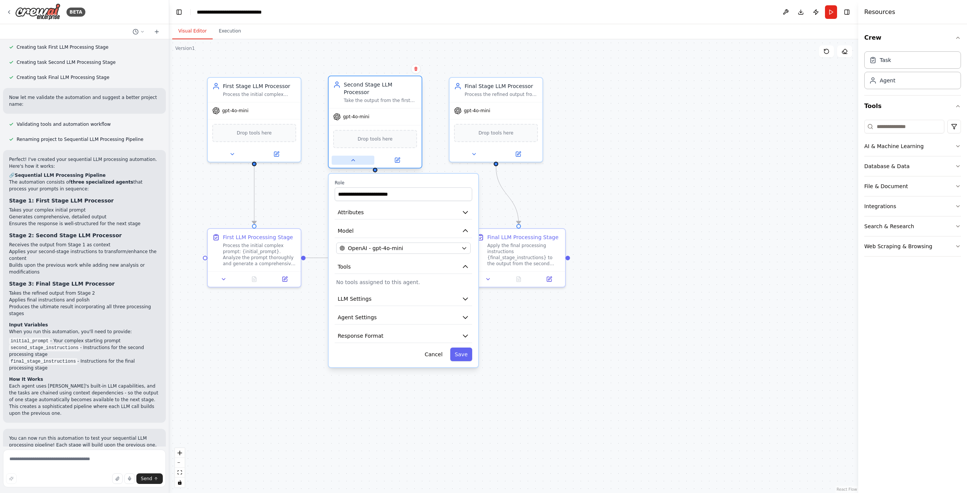
click at [363, 156] on button at bounding box center [353, 160] width 43 height 9
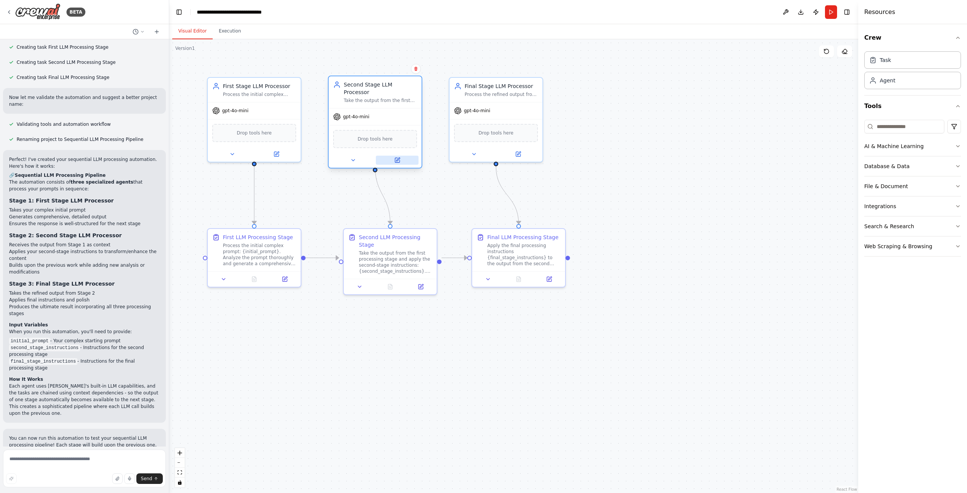
click at [389, 156] on button at bounding box center [397, 160] width 43 height 9
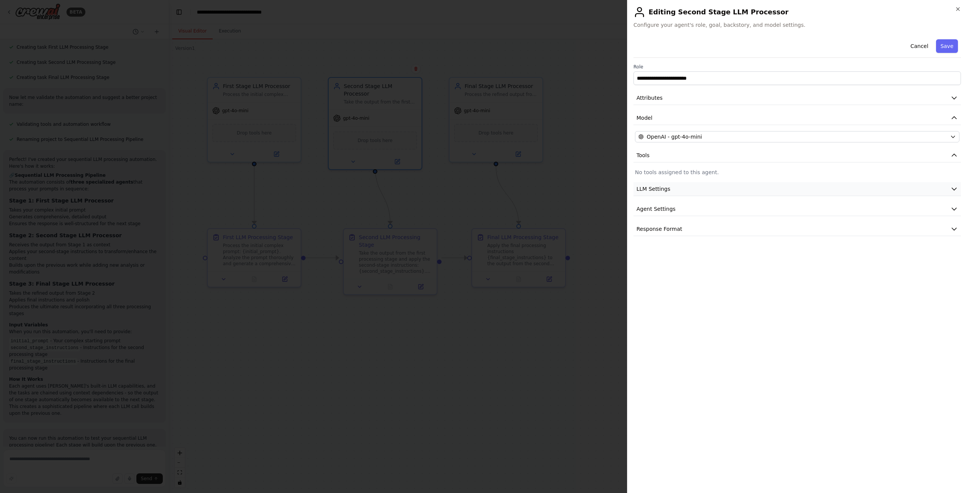
click at [660, 184] on button "LLM Settings" at bounding box center [796, 189] width 327 height 14
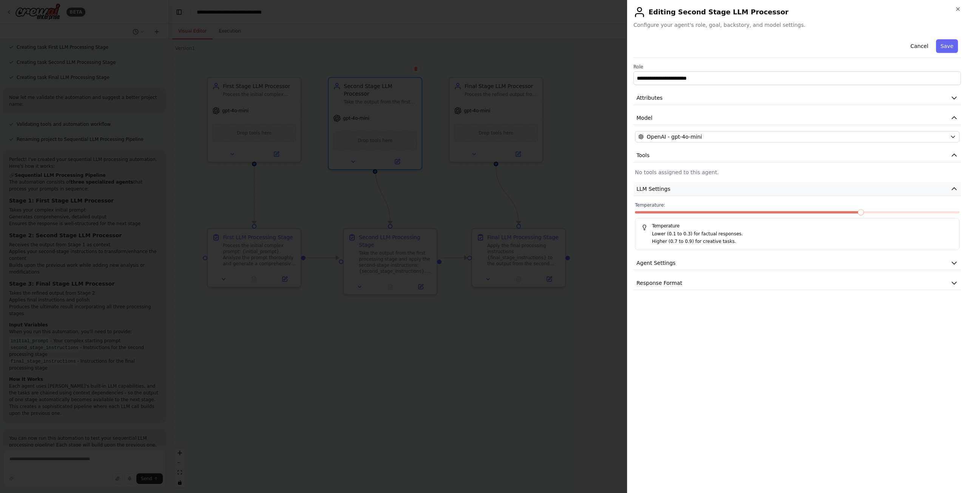
click at [664, 184] on button "LLM Settings" at bounding box center [796, 189] width 327 height 14
click at [674, 210] on button "Agent Settings" at bounding box center [796, 209] width 327 height 14
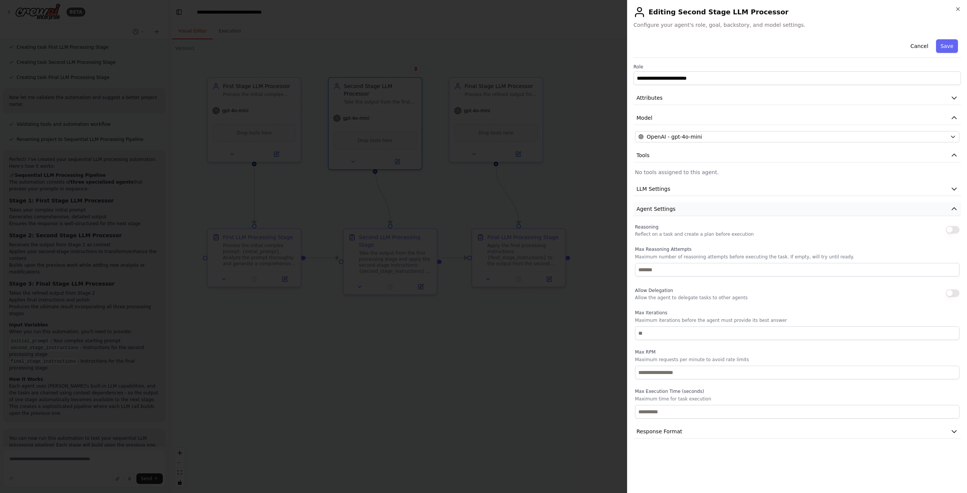
click at [674, 210] on button "Agent Settings" at bounding box center [796, 209] width 327 height 14
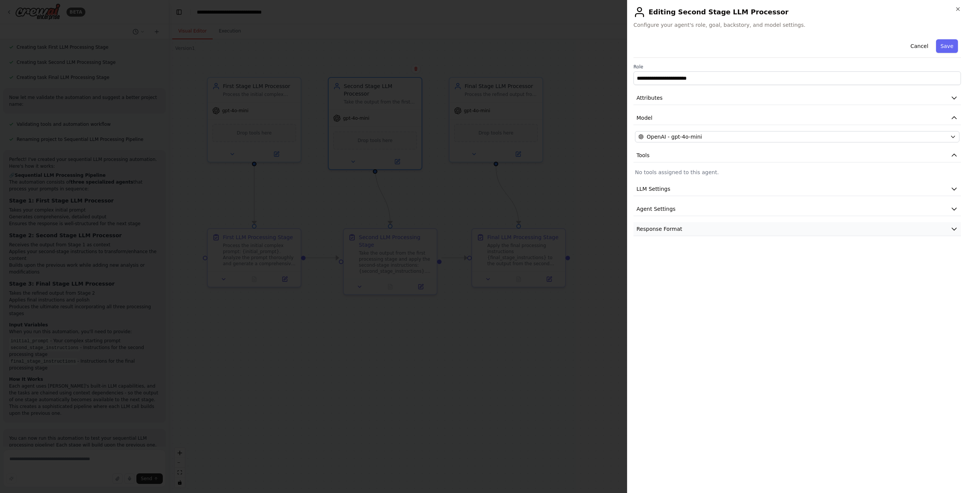
click at [679, 229] on button "Response Format" at bounding box center [796, 229] width 327 height 14
click at [678, 229] on span "Response Format" at bounding box center [659, 229] width 46 height 8
click at [923, 44] on button "Cancel" at bounding box center [919, 46] width 27 height 14
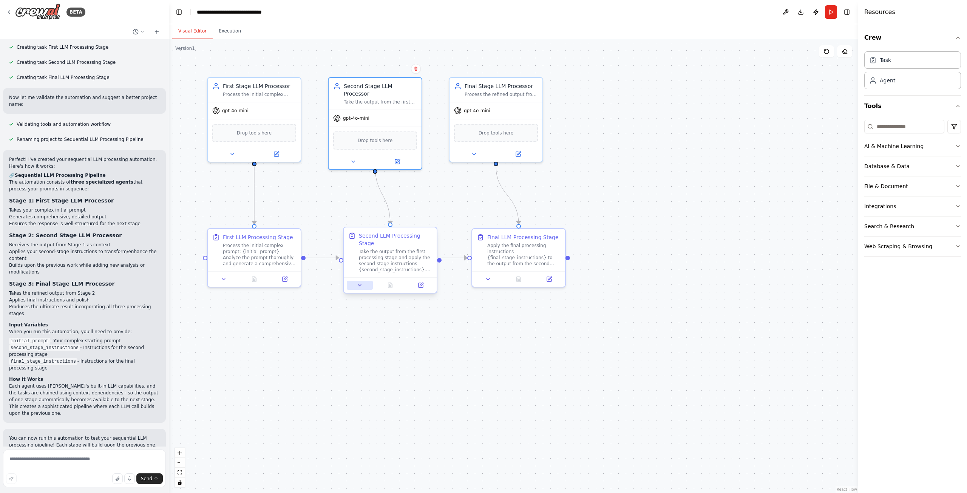
click at [360, 281] on button at bounding box center [360, 285] width 26 height 9
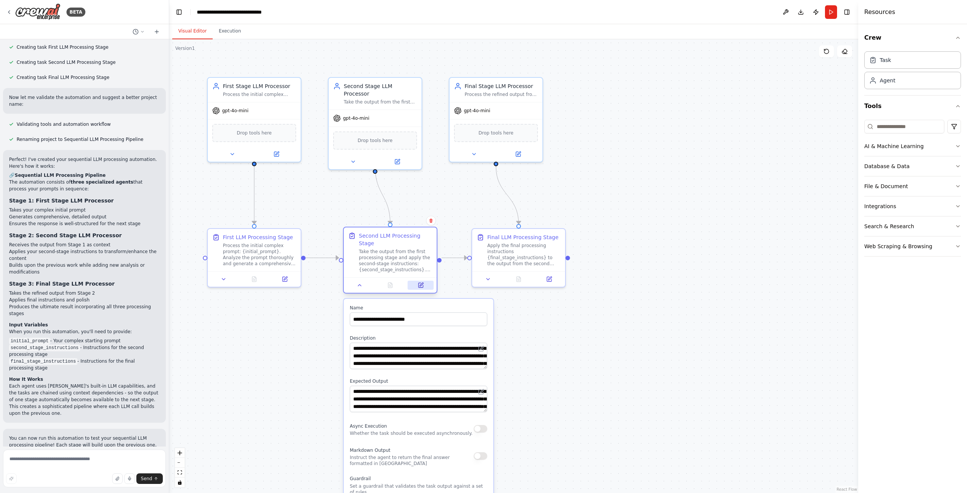
click at [421, 282] on icon at bounding box center [421, 285] width 6 height 6
click at [8, 12] on icon at bounding box center [9, 12] width 6 height 6
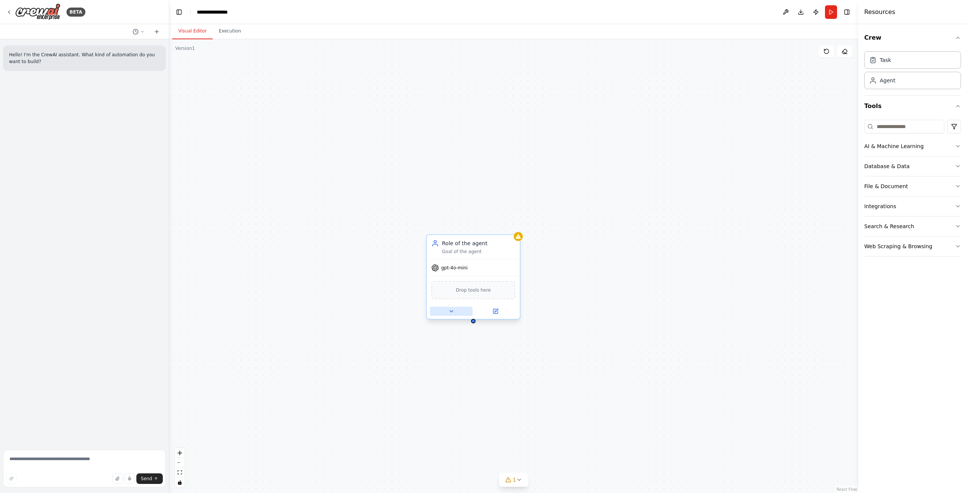
click at [454, 312] on icon at bounding box center [451, 311] width 6 height 6
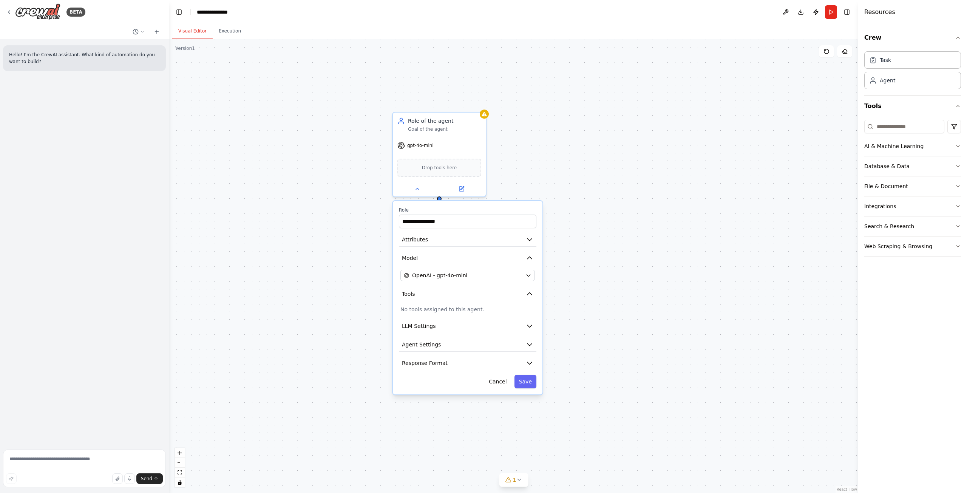
drag, startPoint x: 583, startPoint y: 272, endPoint x: 559, endPoint y: 171, distance: 103.9
click at [559, 171] on div "**********" at bounding box center [513, 266] width 689 height 454
click at [460, 219] on input "**********" at bounding box center [467, 222] width 137 height 14
click at [436, 317] on div "**********" at bounding box center [468, 297] width 150 height 193
click at [443, 327] on button "LLM Settings" at bounding box center [467, 326] width 137 height 14
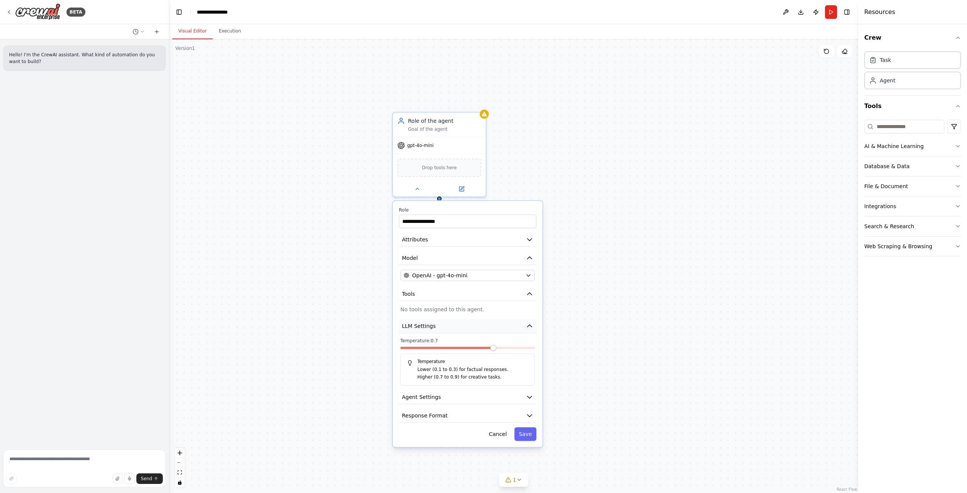
click at [443, 327] on button "LLM Settings" at bounding box center [467, 326] width 137 height 14
click at [458, 309] on p "No tools assigned to this agent." at bounding box center [467, 310] width 134 height 8
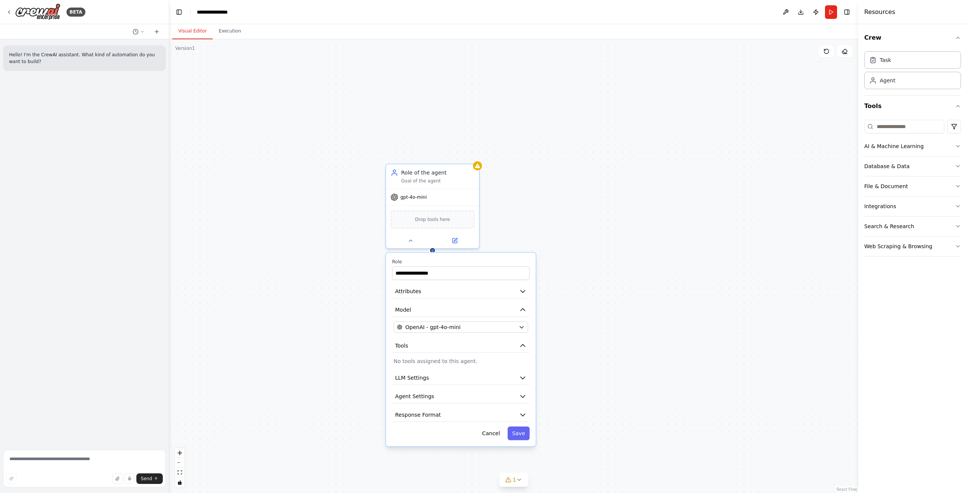
drag, startPoint x: 513, startPoint y: 176, endPoint x: 502, endPoint y: 220, distance: 45.2
click at [502, 220] on div "**********" at bounding box center [513, 266] width 689 height 454
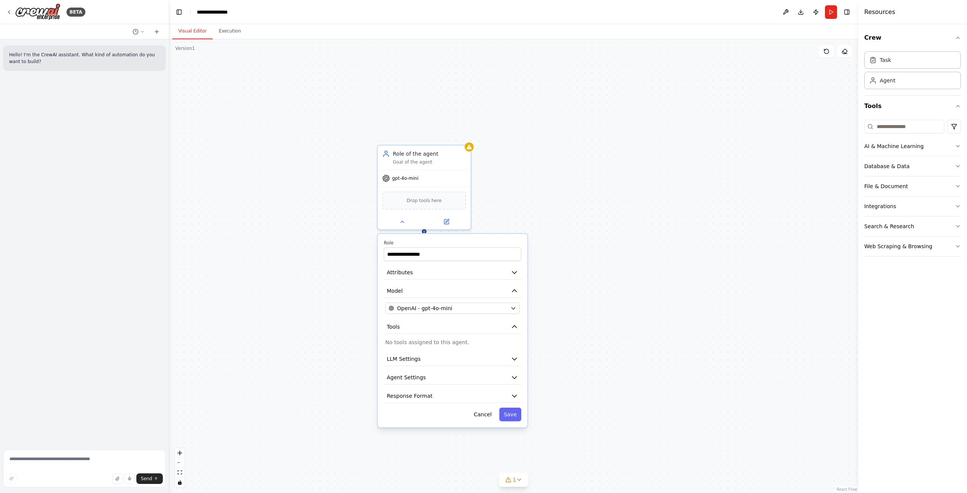
drag, startPoint x: 493, startPoint y: 227, endPoint x: 477, endPoint y: 199, distance: 32.2
click at [477, 199] on div "**********" at bounding box center [513, 266] width 689 height 454
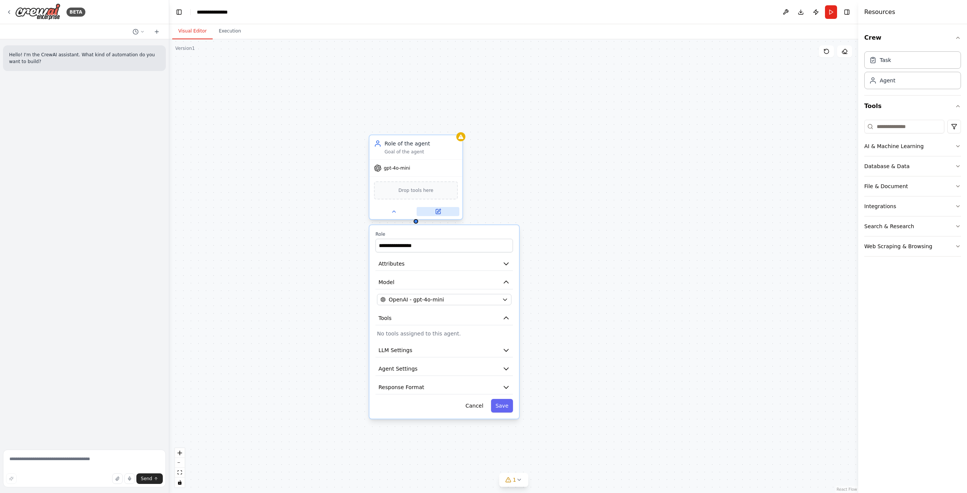
click at [425, 213] on button at bounding box center [438, 211] width 43 height 9
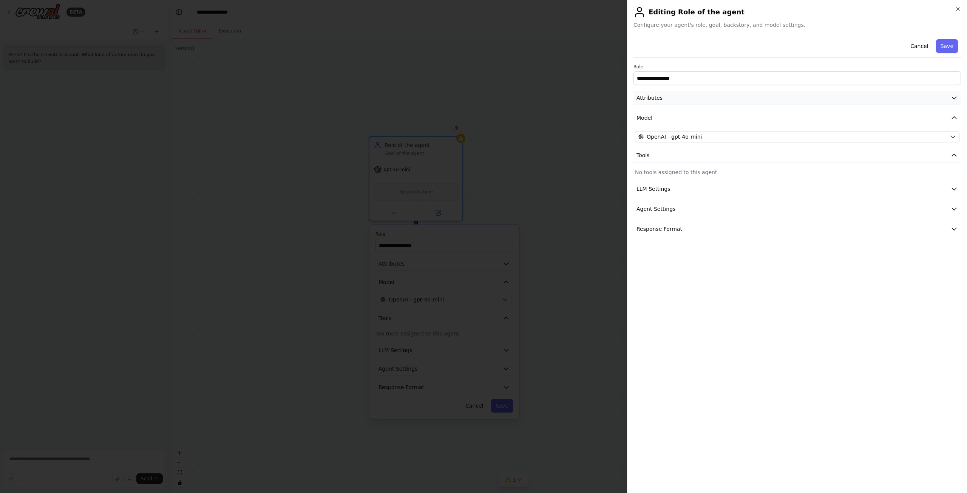
click at [696, 99] on button "Attributes" at bounding box center [796, 98] width 327 height 14
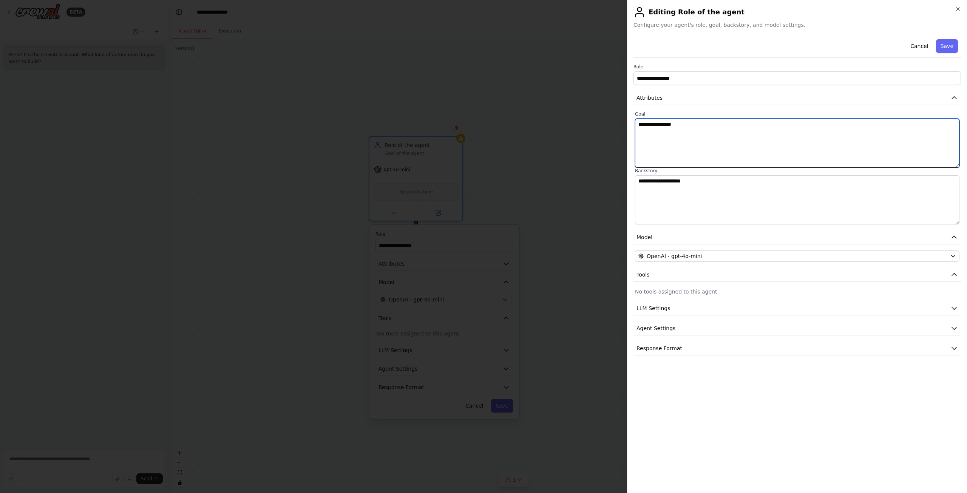
click at [692, 133] on textarea "**********" at bounding box center [797, 143] width 324 height 49
drag, startPoint x: 707, startPoint y: 139, endPoint x: 610, endPoint y: 138, distance: 96.7
click at [610, 138] on body "**********" at bounding box center [483, 246] width 967 height 493
type textarea "**********"
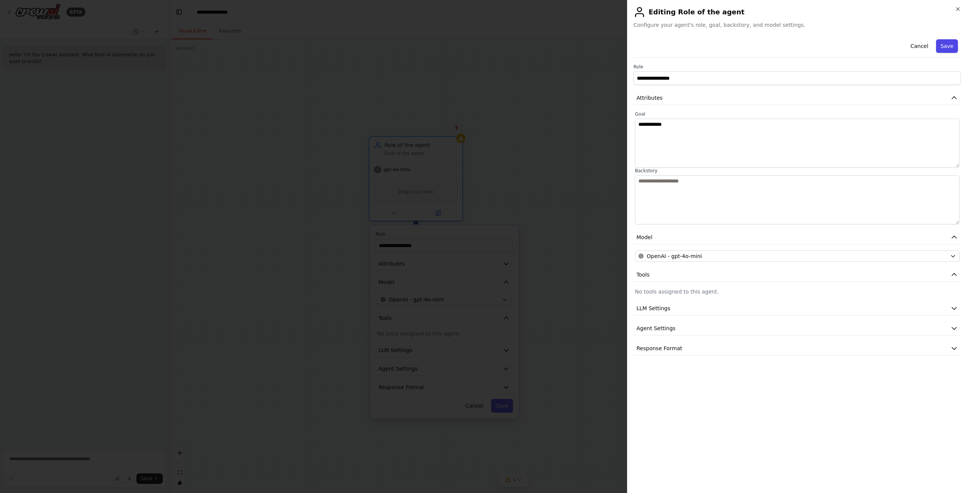
click at [946, 47] on button "Save" at bounding box center [947, 46] width 22 height 14
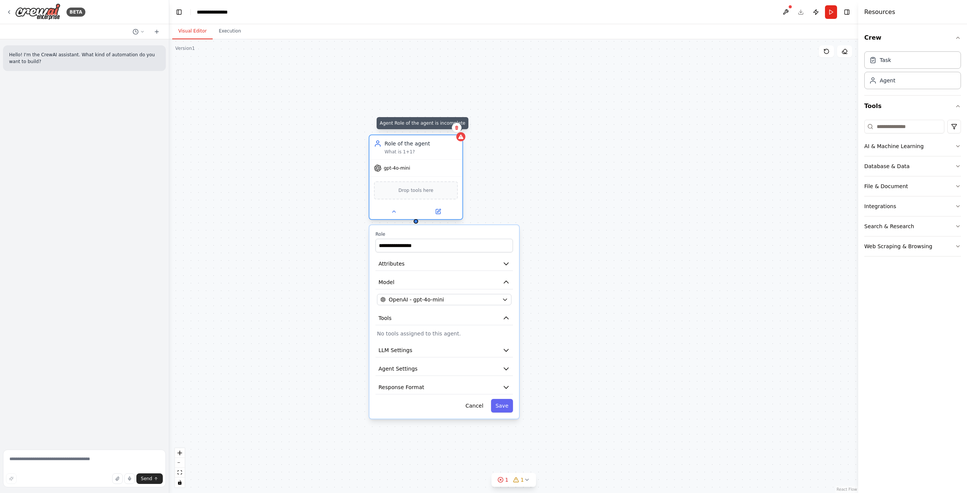
click at [461, 138] on icon at bounding box center [460, 136] width 5 height 5
click at [443, 213] on button at bounding box center [438, 211] width 43 height 9
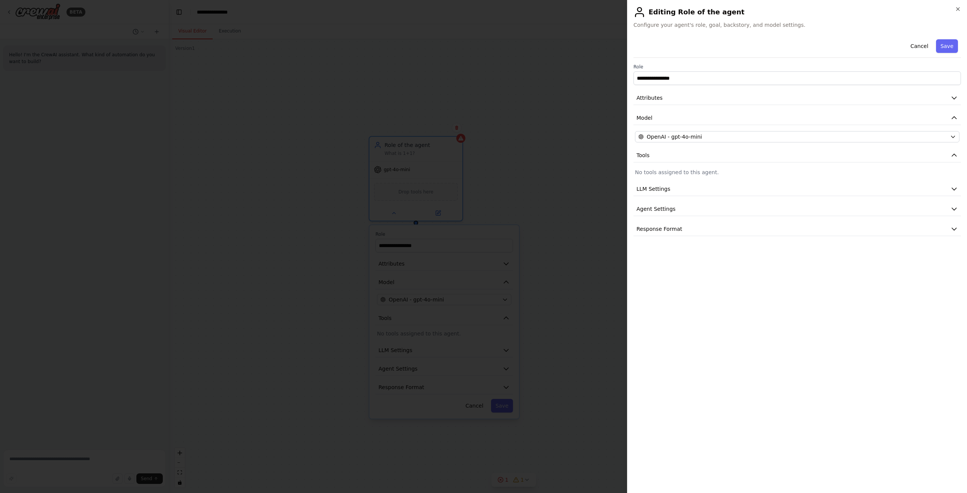
click at [717, 175] on p "No tools assigned to this agent." at bounding box center [797, 172] width 324 height 8
click at [699, 111] on button "Model" at bounding box center [796, 118] width 327 height 14
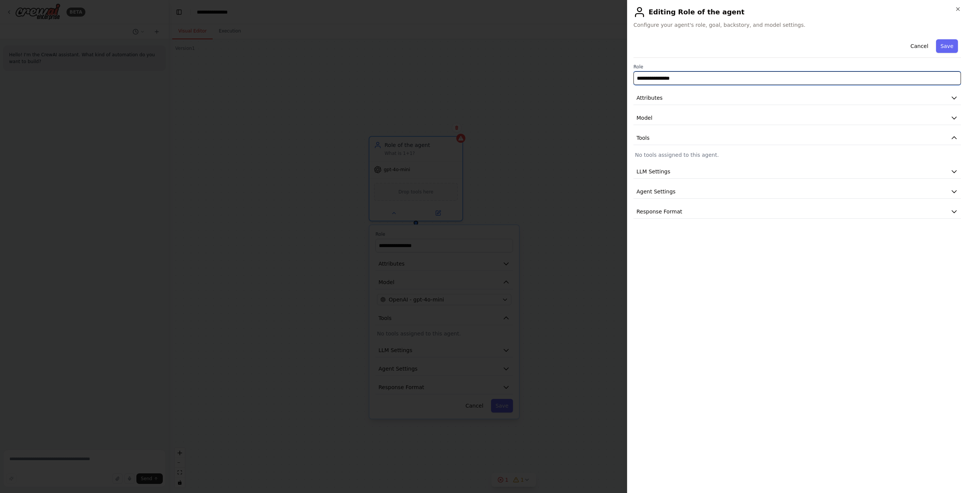
click at [694, 78] on input "**********" at bounding box center [796, 78] width 327 height 14
click at [683, 116] on button "Model" at bounding box center [796, 118] width 327 height 14
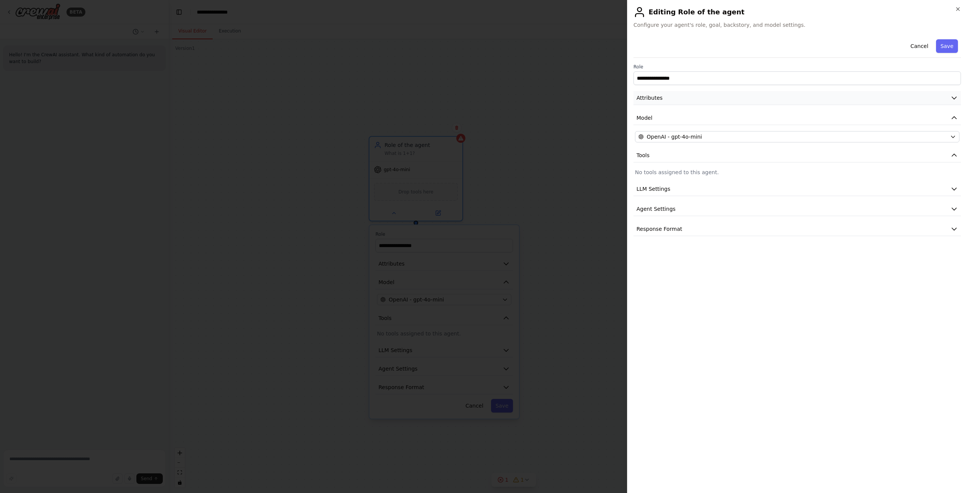
click at [695, 96] on button "Attributes" at bounding box center [796, 98] width 327 height 14
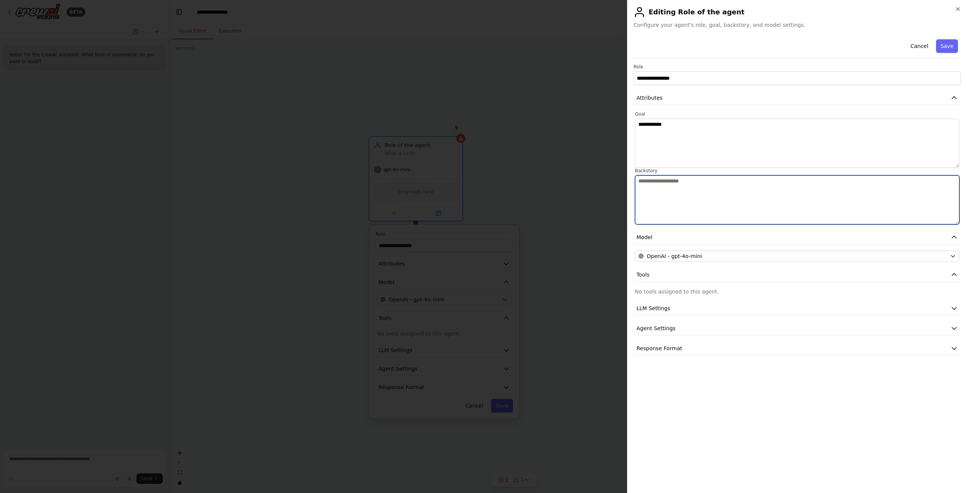
click at [667, 206] on textarea at bounding box center [797, 199] width 324 height 49
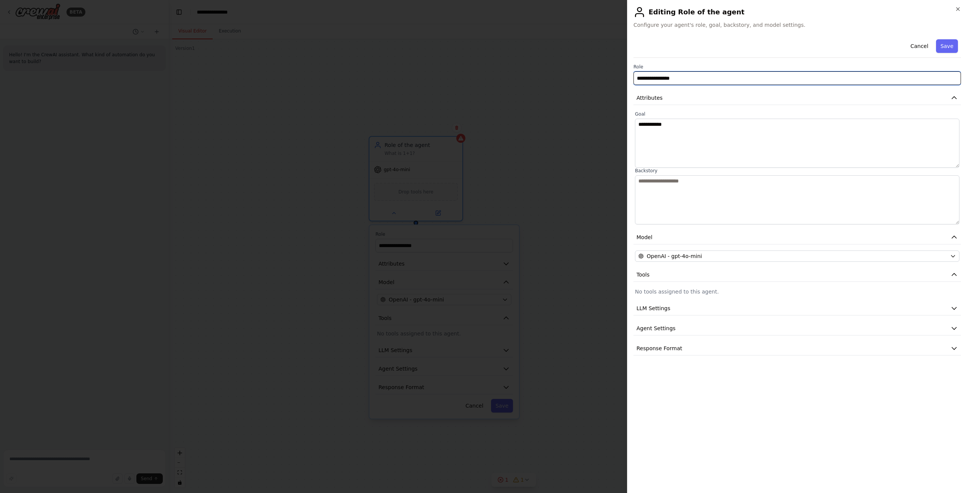
drag, startPoint x: 700, startPoint y: 75, endPoint x: 621, endPoint y: 74, distance: 78.9
click at [621, 74] on body "**********" at bounding box center [483, 246] width 967 height 493
type input "**********"
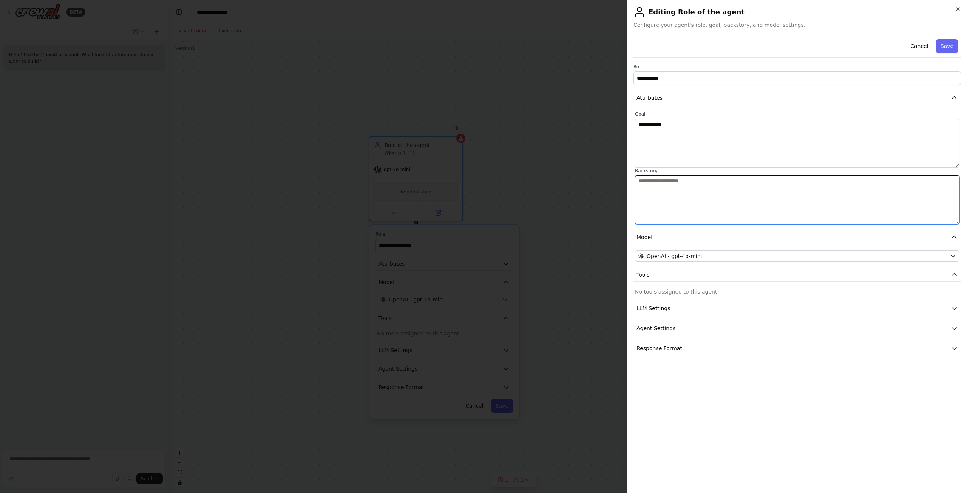
click at [702, 177] on textarea at bounding box center [797, 199] width 324 height 49
type textarea "**********"
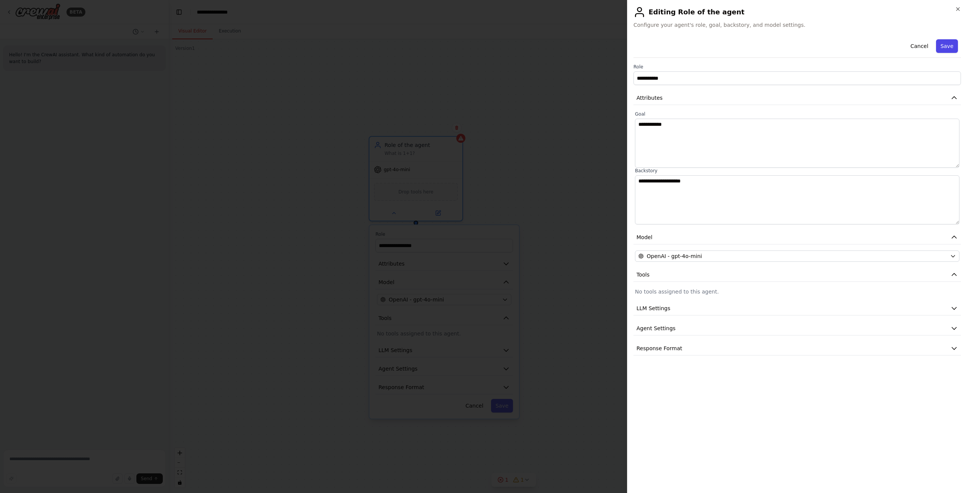
click at [949, 41] on button "Save" at bounding box center [947, 46] width 22 height 14
type input "**********"
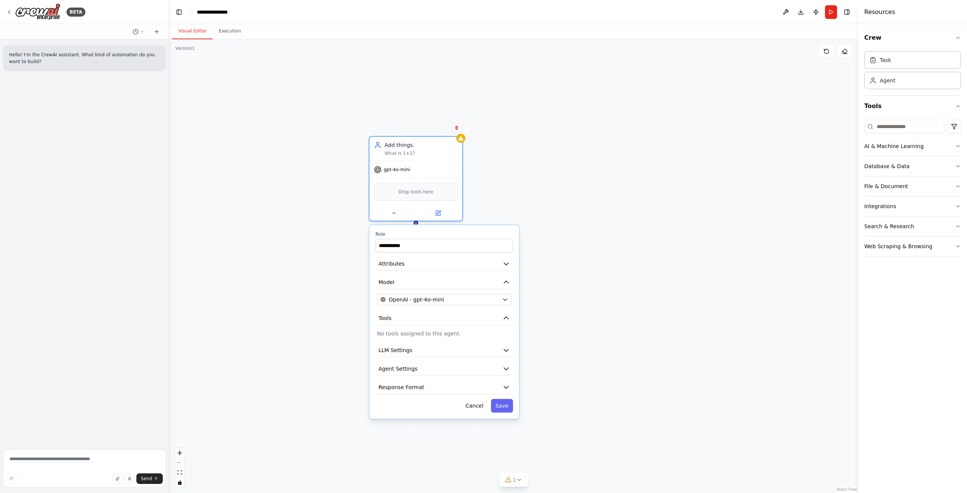
click at [487, 182] on div "**********" at bounding box center [513, 266] width 689 height 454
click at [397, 218] on div at bounding box center [416, 211] width 93 height 15
click at [395, 214] on icon at bounding box center [394, 211] width 6 height 6
click at [452, 309] on div "Task description" at bounding box center [466, 310] width 73 height 6
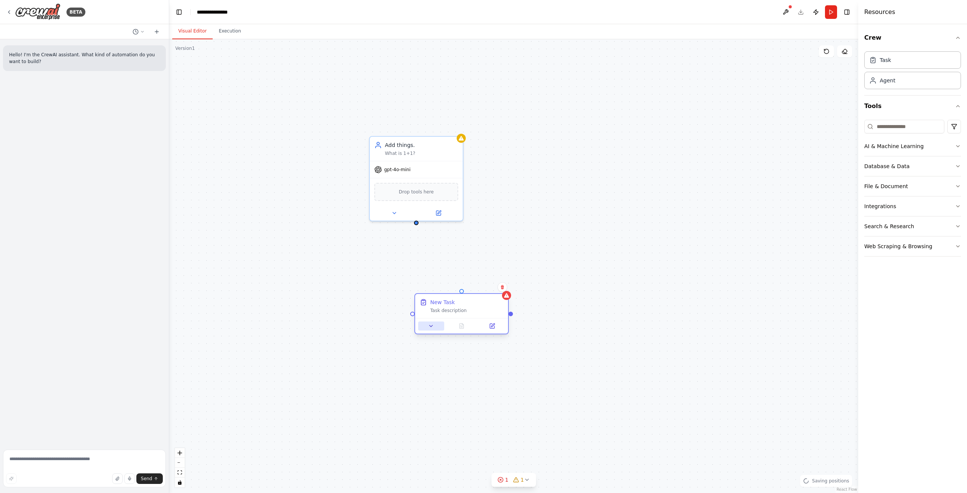
click at [436, 327] on button at bounding box center [431, 325] width 26 height 9
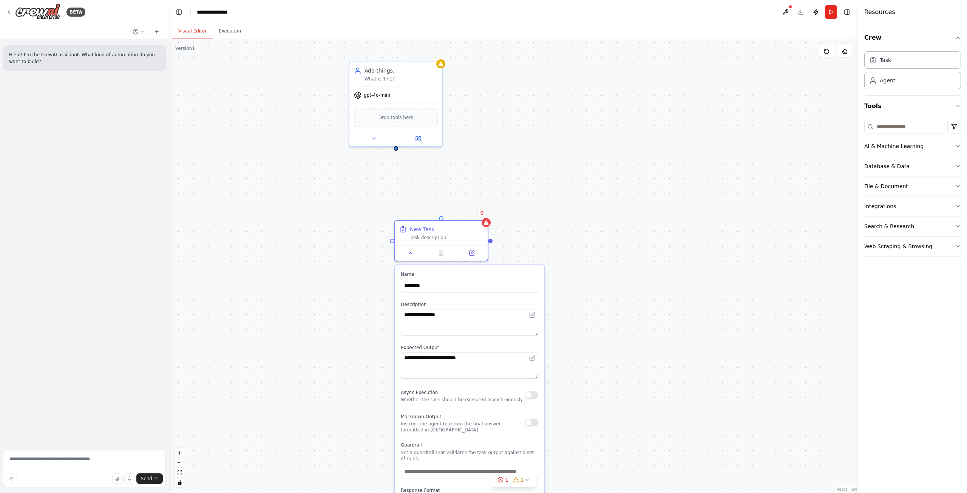
drag, startPoint x: 564, startPoint y: 318, endPoint x: 544, endPoint y: 244, distance: 77.1
click at [544, 244] on div "**********" at bounding box center [513, 266] width 689 height 454
click at [896, 202] on button "Integrations" at bounding box center [912, 206] width 97 height 20
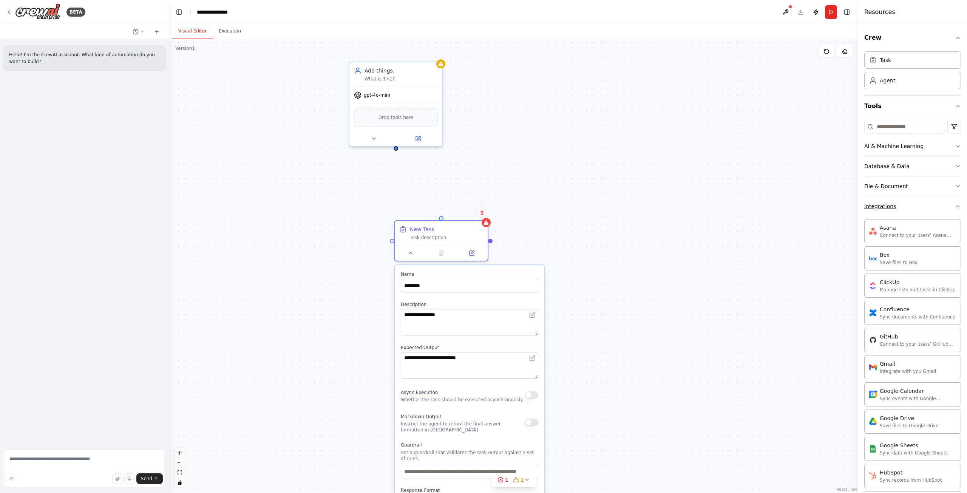
click at [900, 204] on button "Integrations" at bounding box center [912, 206] width 97 height 20
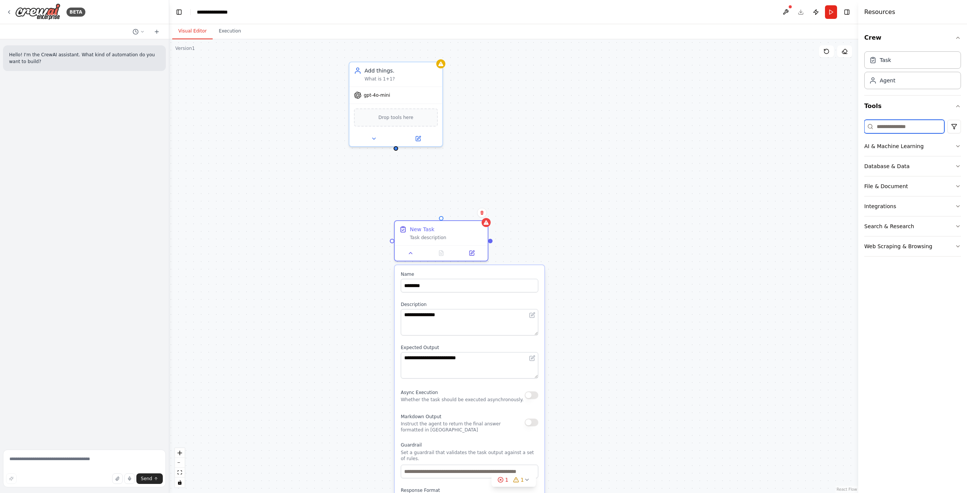
click at [895, 128] on input at bounding box center [904, 127] width 80 height 14
type input "****"
click at [902, 148] on div "AI & Machine Learning" at bounding box center [893, 146] width 59 height 8
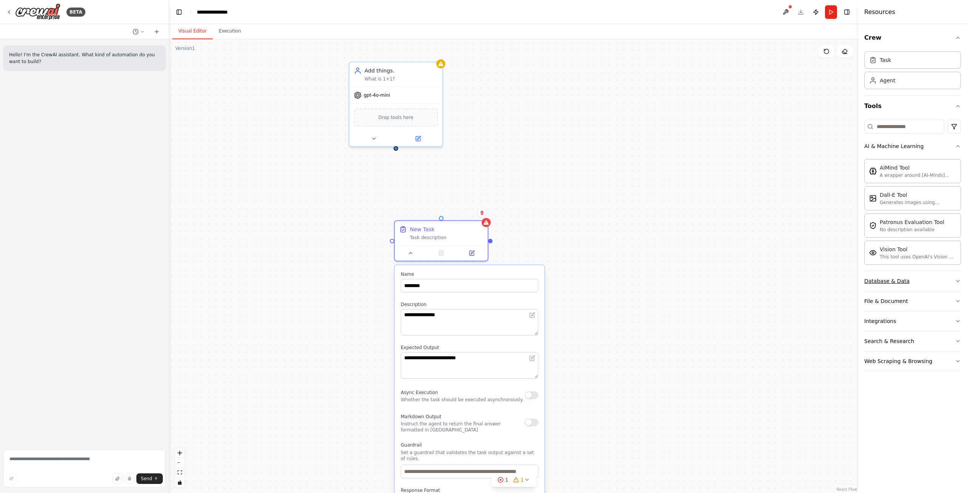
click at [911, 282] on button "Database & Data" at bounding box center [912, 281] width 97 height 20
click at [919, 277] on button "Database & Data" at bounding box center [912, 281] width 97 height 20
click at [915, 296] on button "File & Document" at bounding box center [912, 301] width 97 height 20
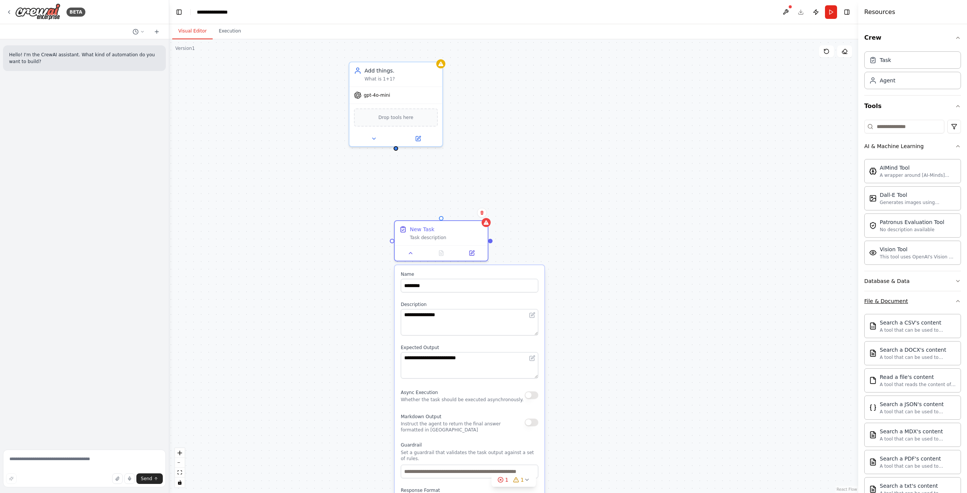
scroll to position [113, 0]
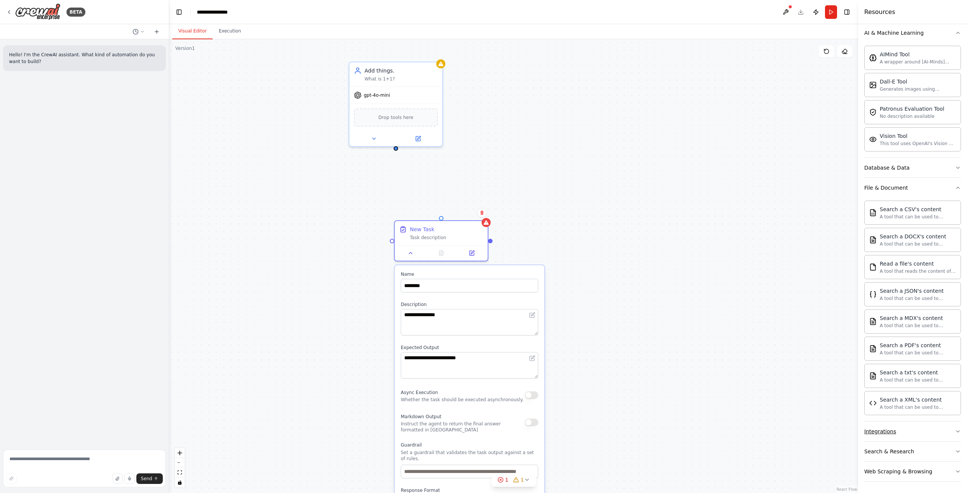
click at [912, 430] on button "Integrations" at bounding box center [912, 431] width 97 height 20
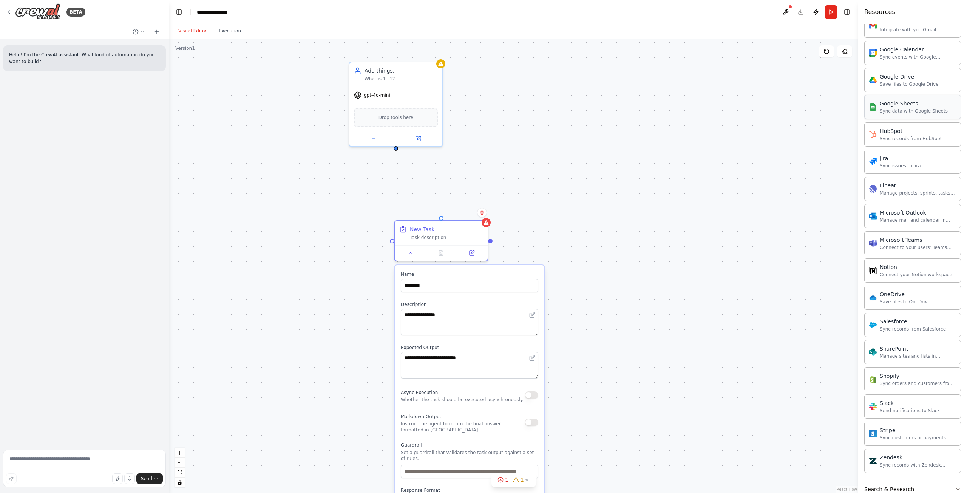
scroll to position [718, 0]
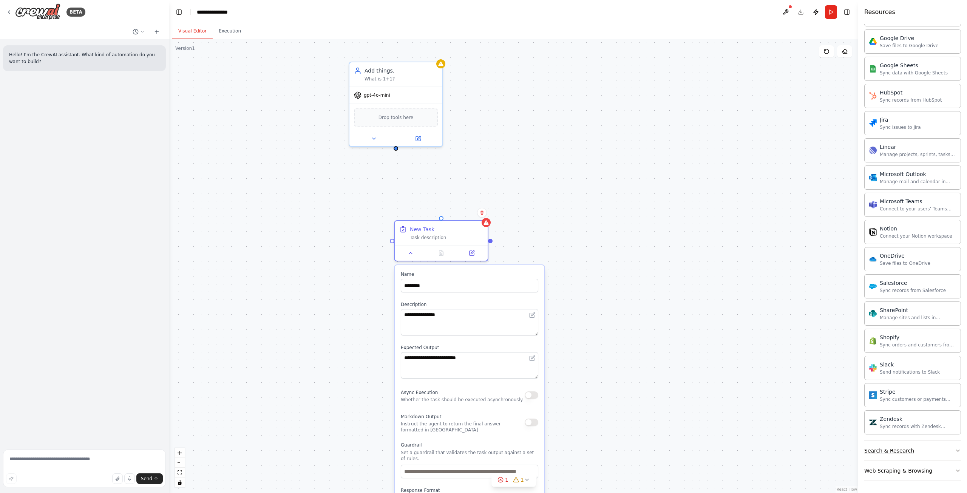
click at [917, 452] on button "Search & Research" at bounding box center [912, 451] width 97 height 20
